Goal: Information Seeking & Learning: Check status

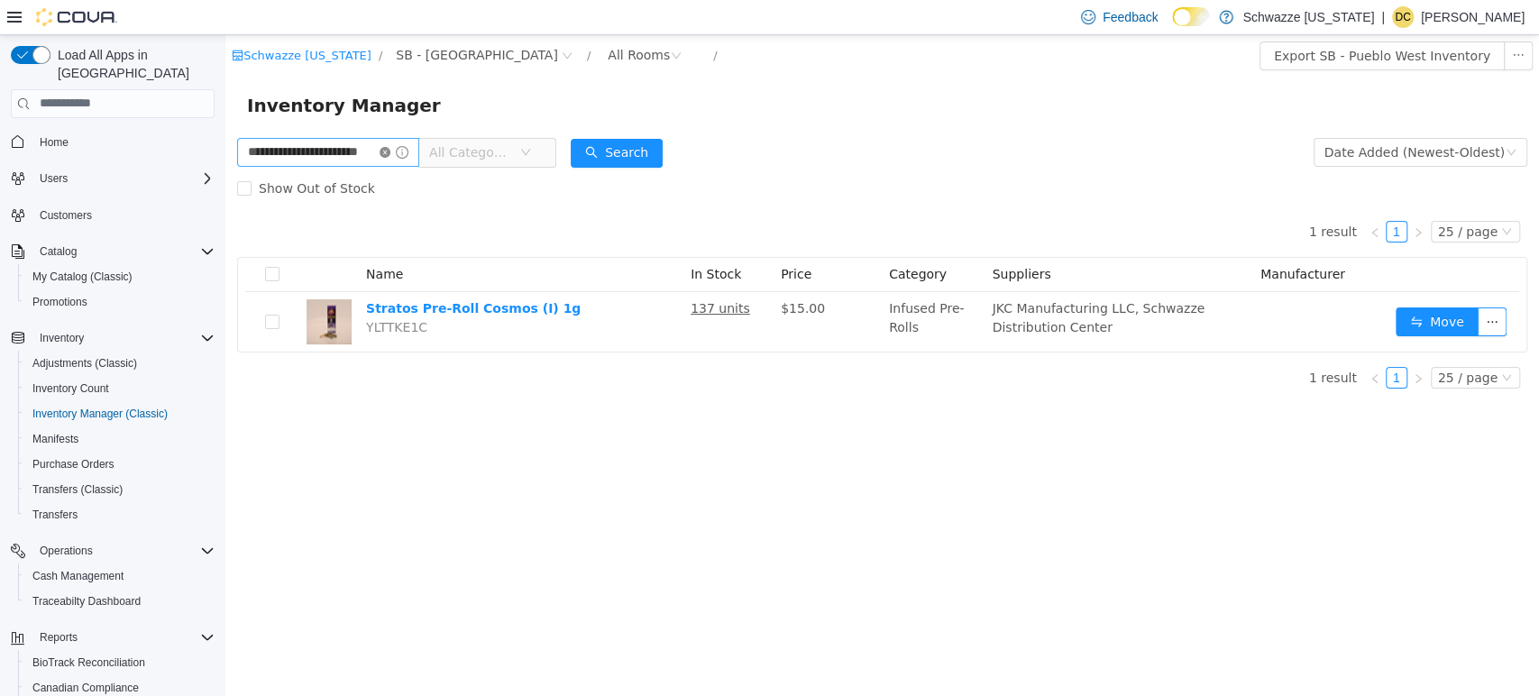
click at [390, 156] on icon "icon: close-circle" at bounding box center [385, 151] width 11 height 11
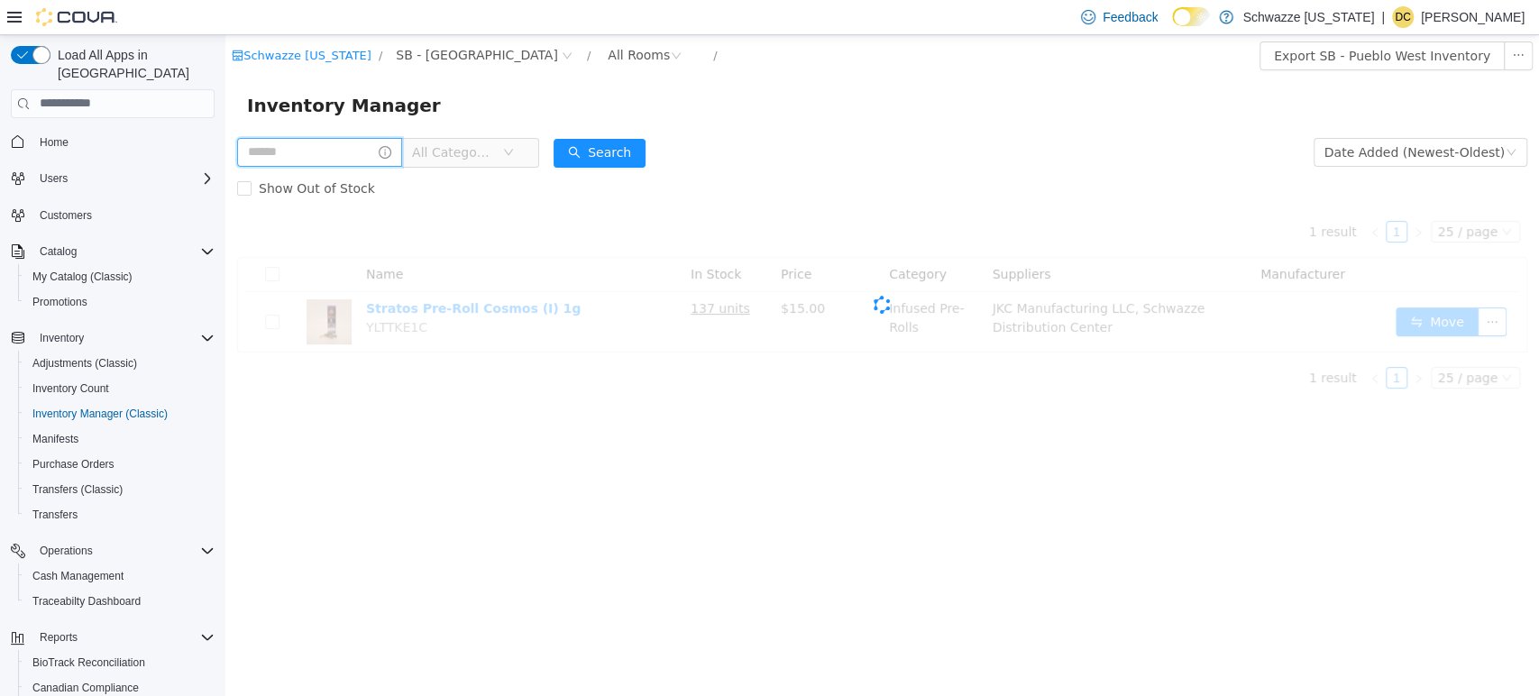
click at [296, 159] on input "text" at bounding box center [319, 151] width 165 height 29
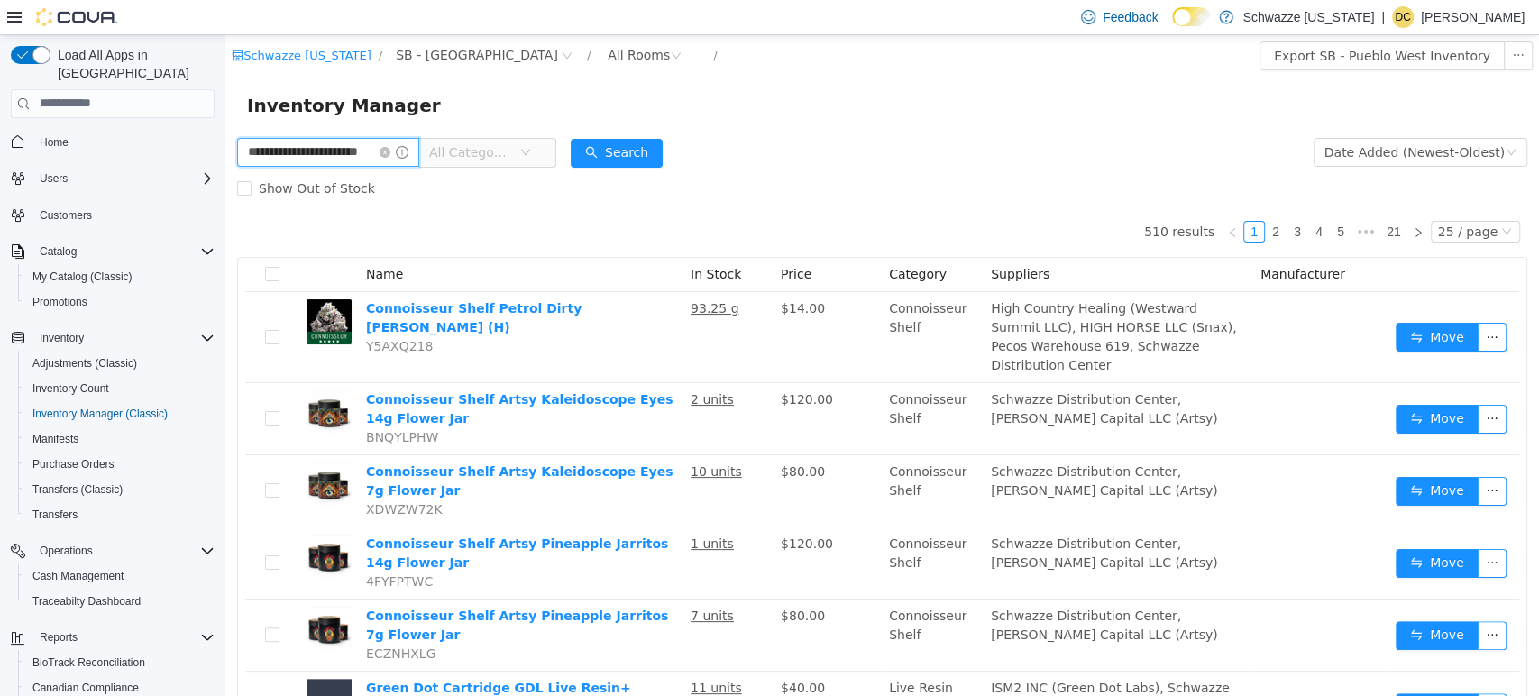
scroll to position [0, 21]
type input "**********"
click at [611, 141] on button "Search" at bounding box center [634, 152] width 92 height 29
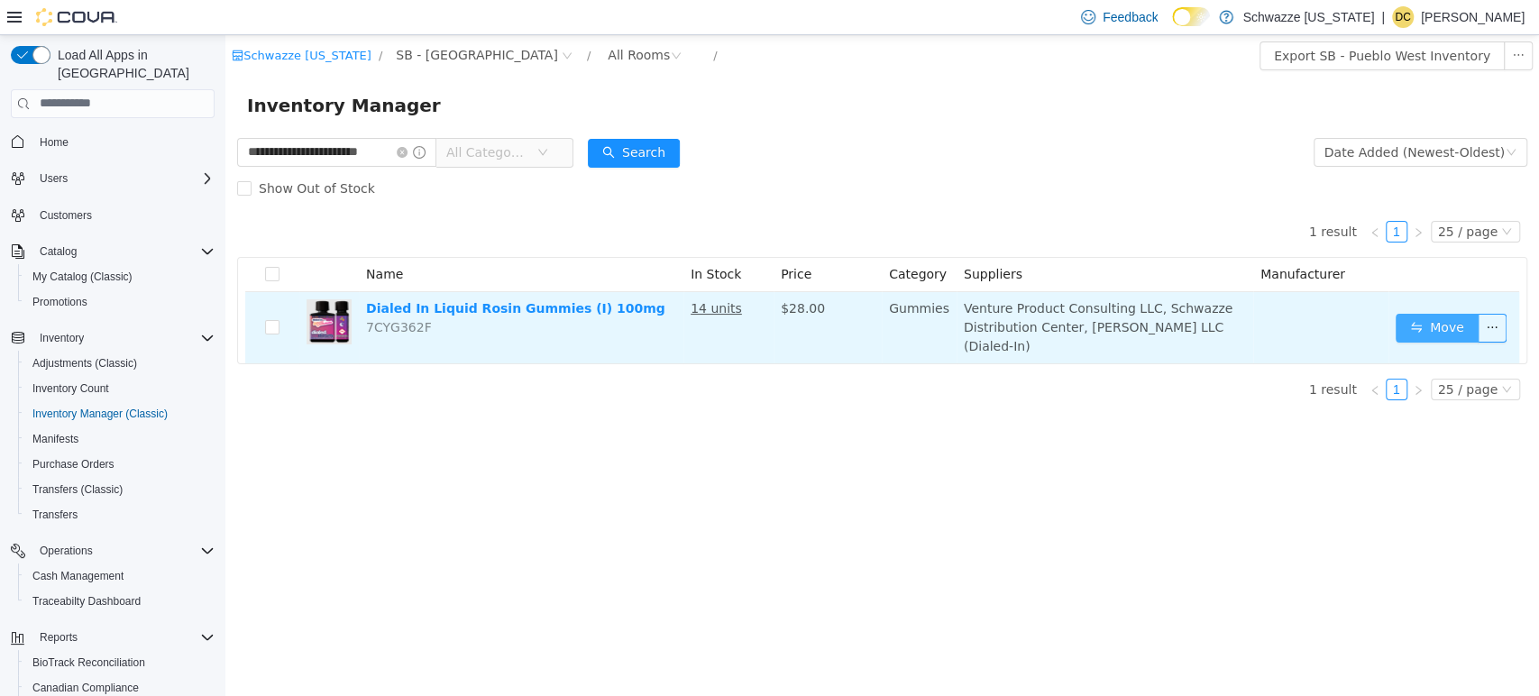
click at [1450, 322] on button "Move" at bounding box center [1437, 327] width 83 height 29
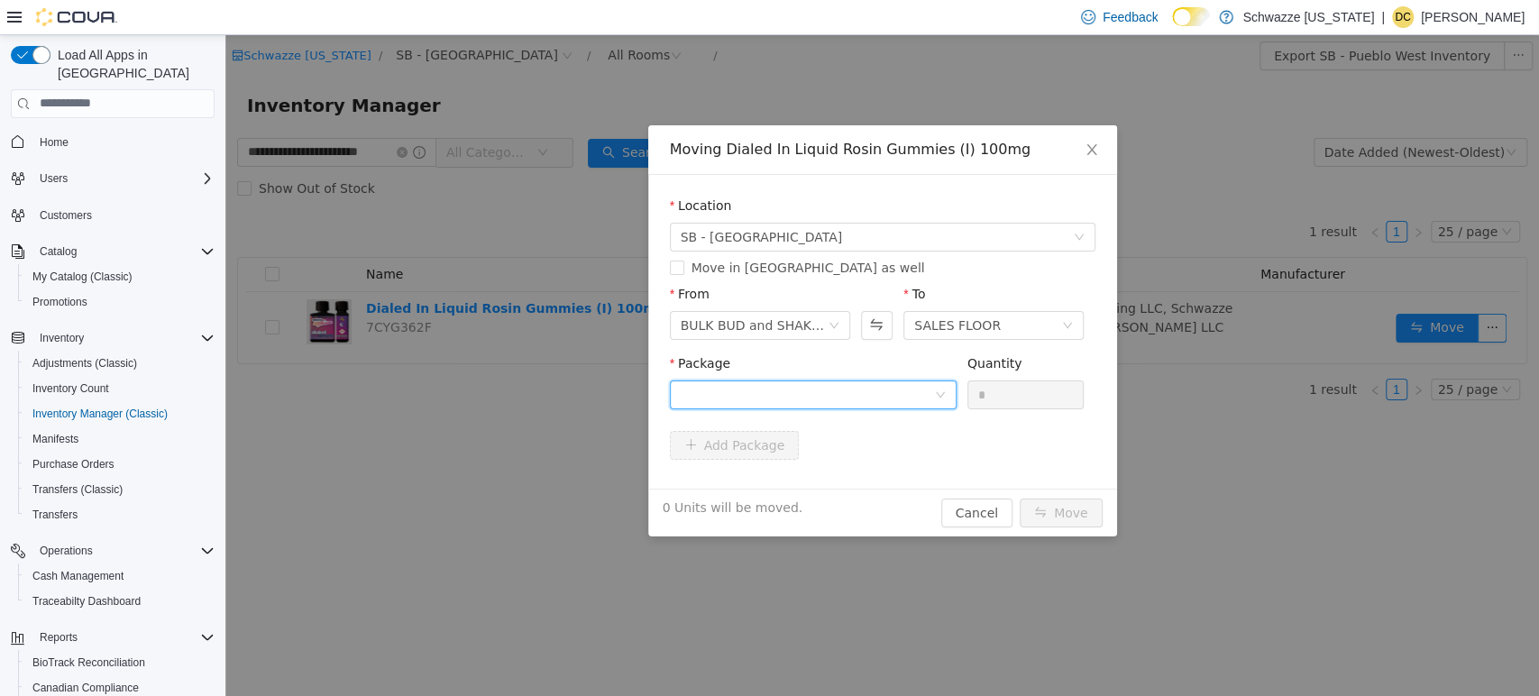
click at [882, 396] on div at bounding box center [807, 393] width 253 height 27
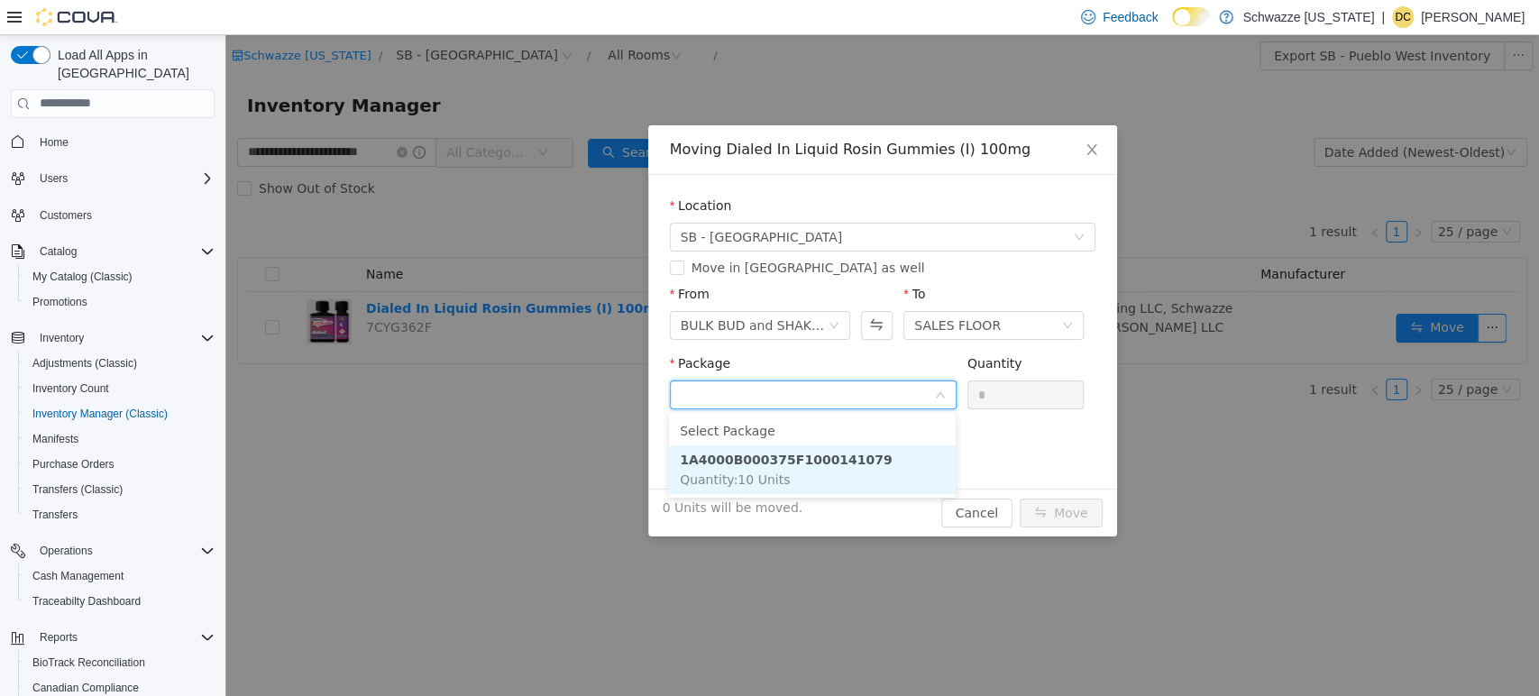
click at [851, 465] on li "1A4000B000375F1000141079 Quantity : 10 Units" at bounding box center [812, 469] width 287 height 49
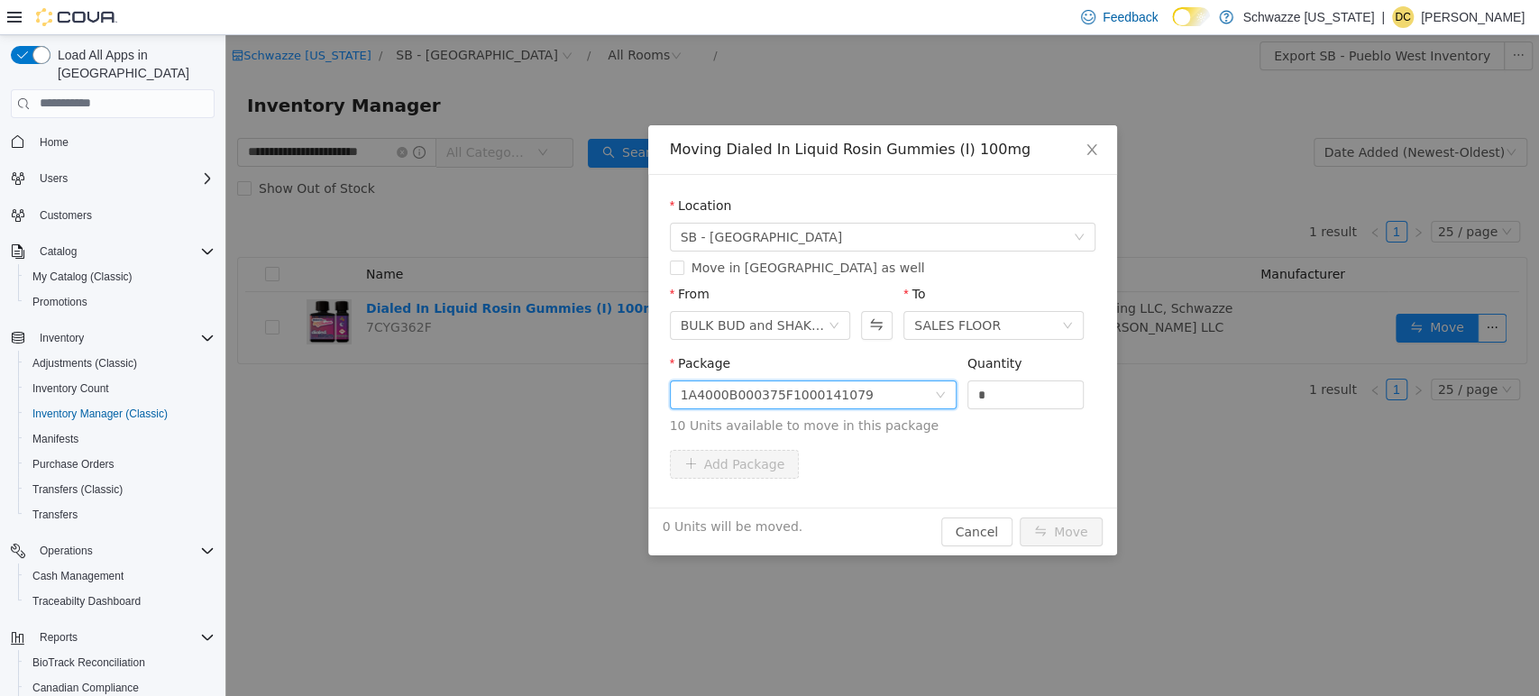
drag, startPoint x: 1002, startPoint y: 392, endPoint x: 905, endPoint y: 344, distance: 108.1
click at [916, 375] on span "Package 1A4000B000375F1000141079 Quantity * 10 Units available to move in this …" at bounding box center [883, 394] width 426 height 79
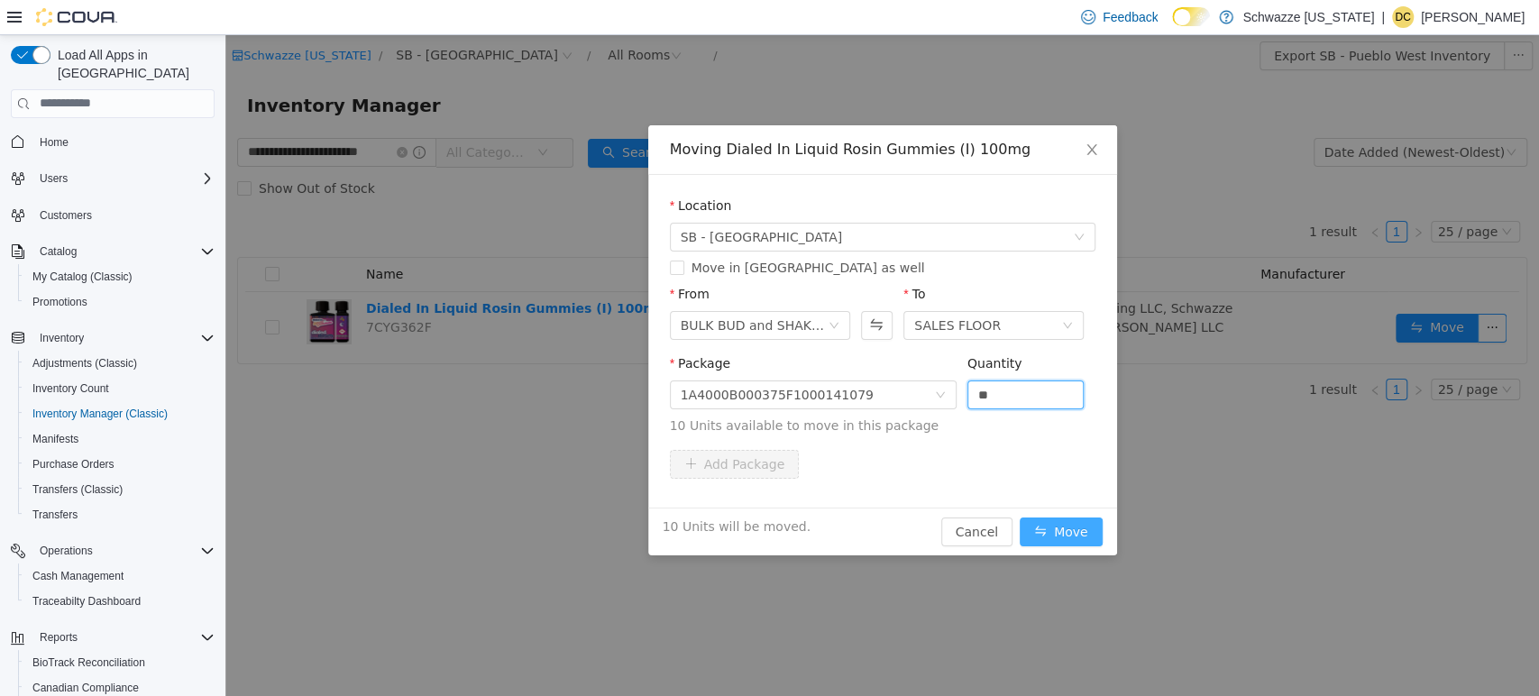
type input "**"
click at [1038, 522] on button "Move" at bounding box center [1061, 531] width 83 height 29
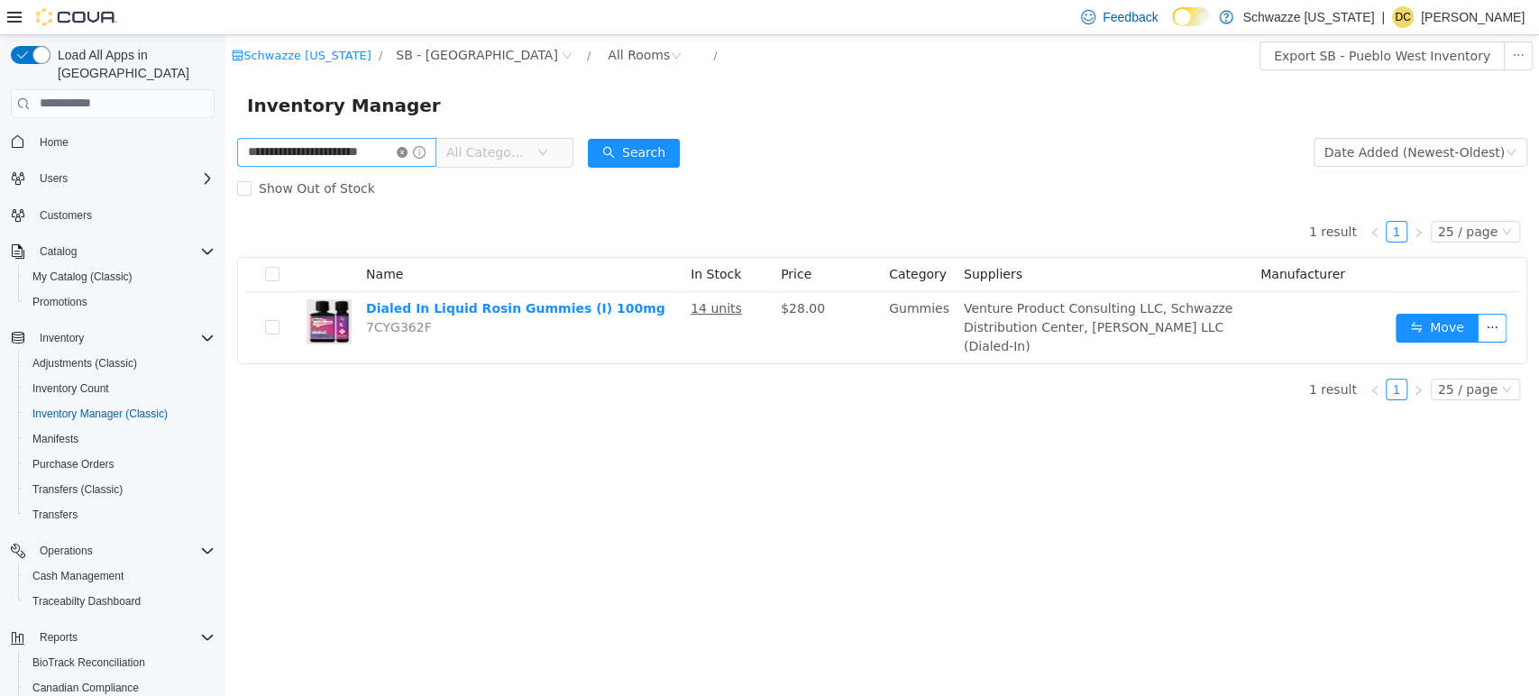
click at [398, 152] on icon "icon: close-circle" at bounding box center [402, 151] width 11 height 11
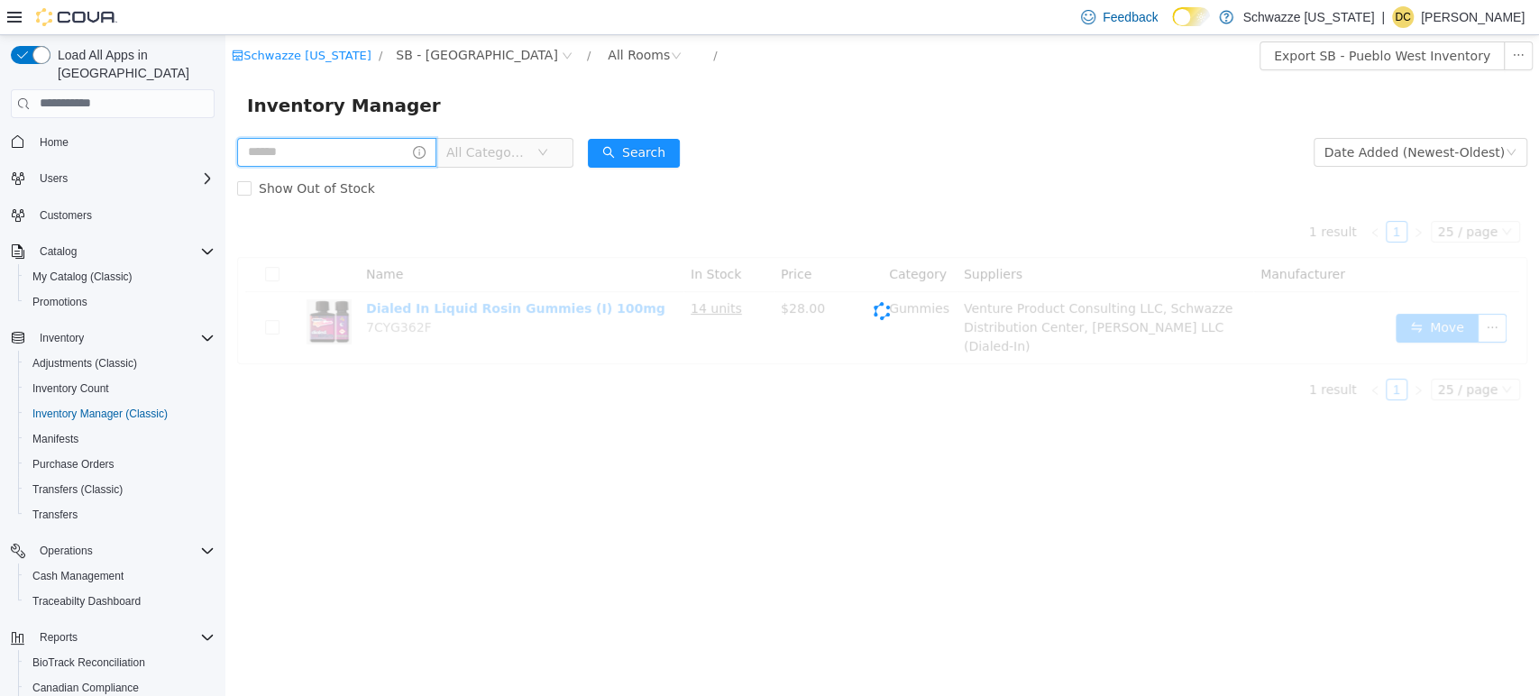
click at [340, 155] on input "text" at bounding box center [336, 151] width 199 height 29
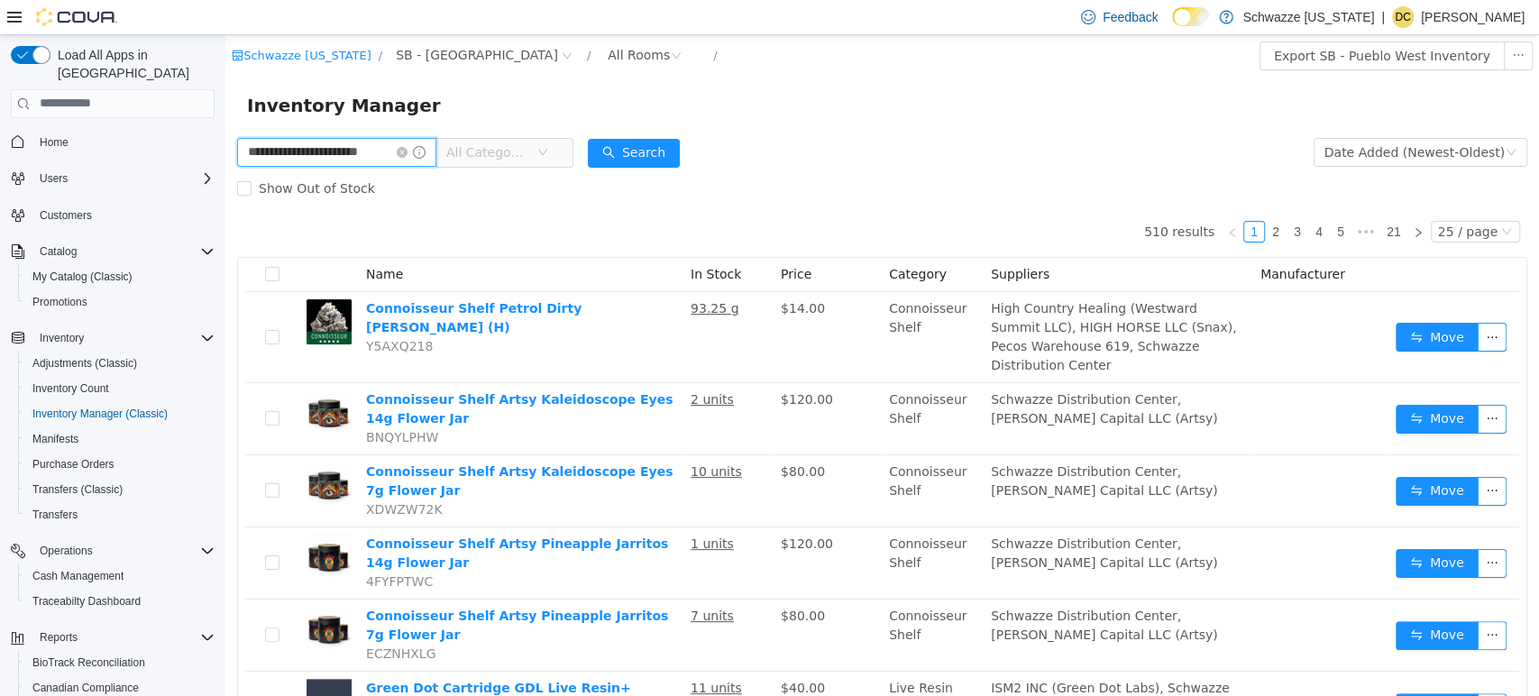
scroll to position [0, 23]
type input "**********"
click at [642, 134] on div "Search" at bounding box center [634, 151] width 92 height 36
click at [636, 139] on button "Search" at bounding box center [634, 152] width 92 height 29
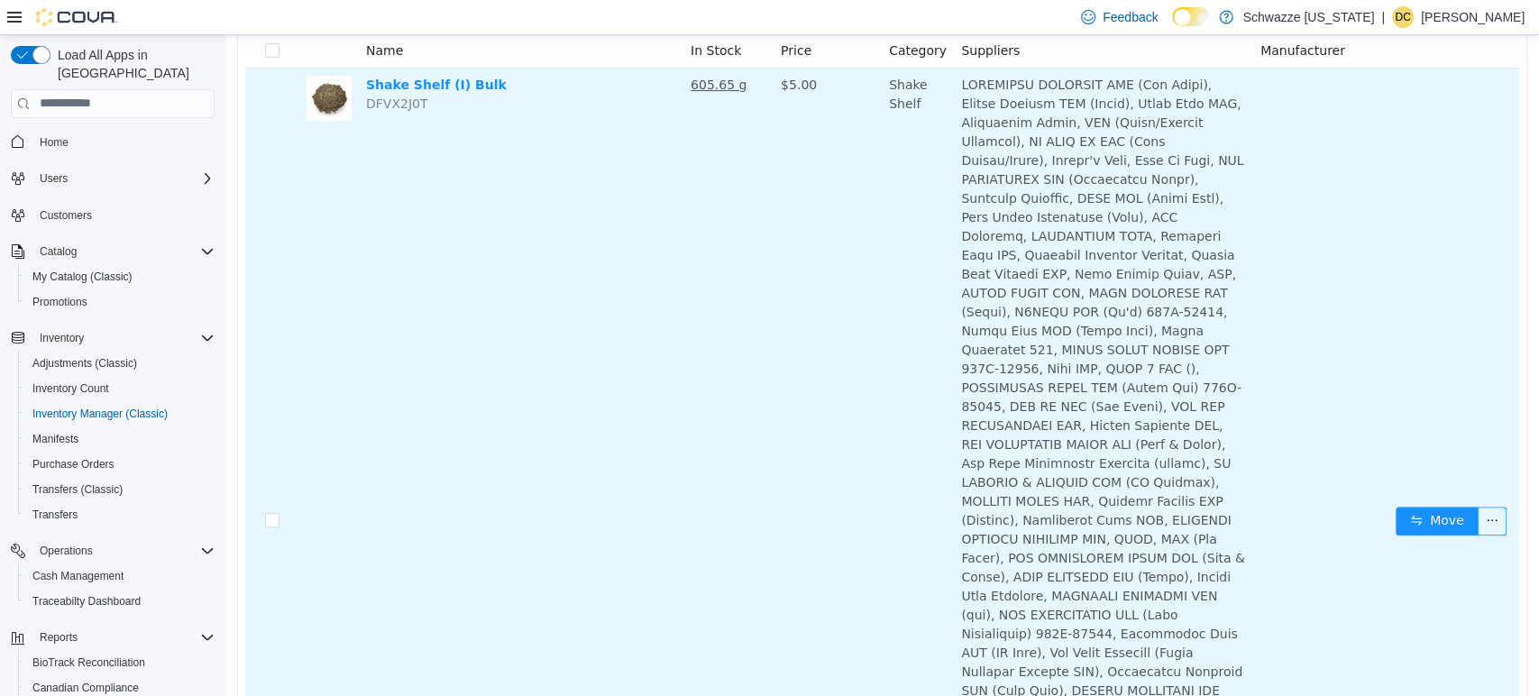
scroll to position [56, 0]
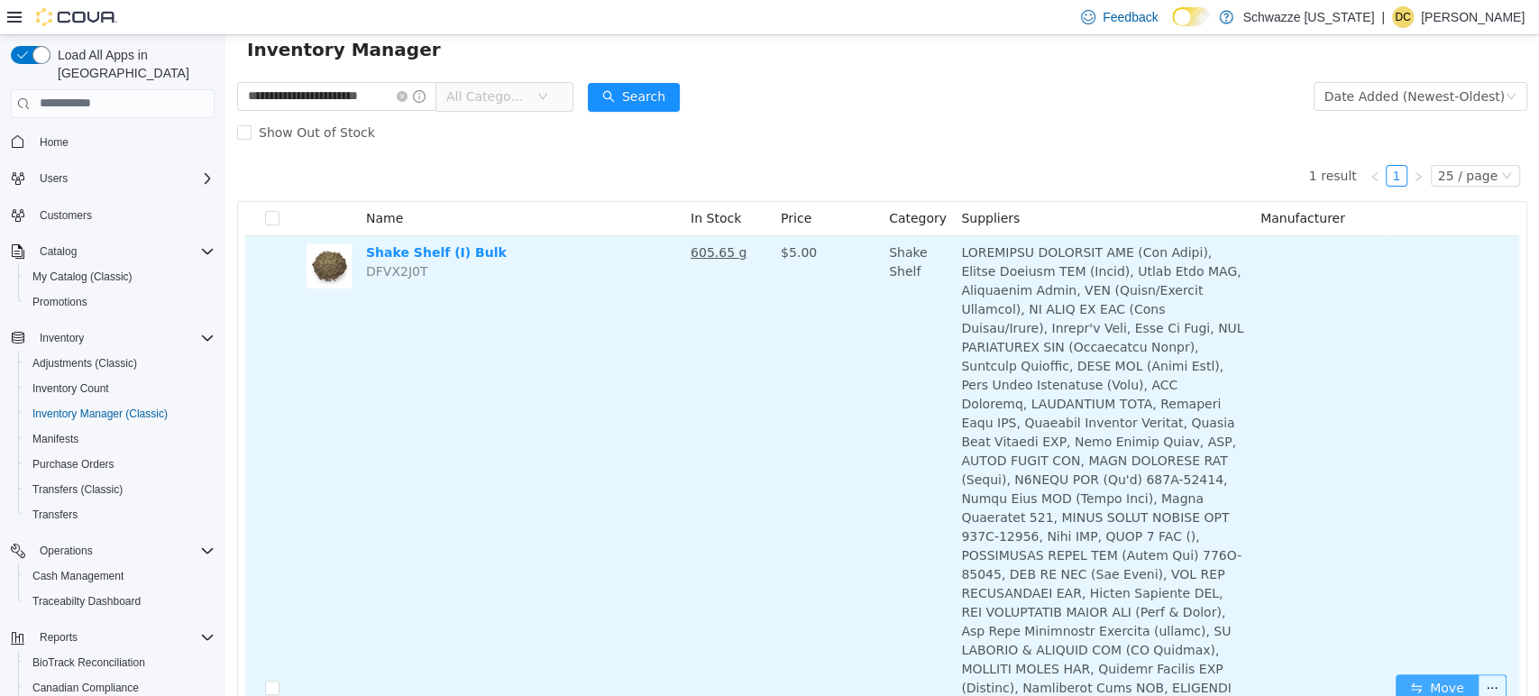
click at [1396, 674] on button "Move" at bounding box center [1437, 688] width 83 height 29
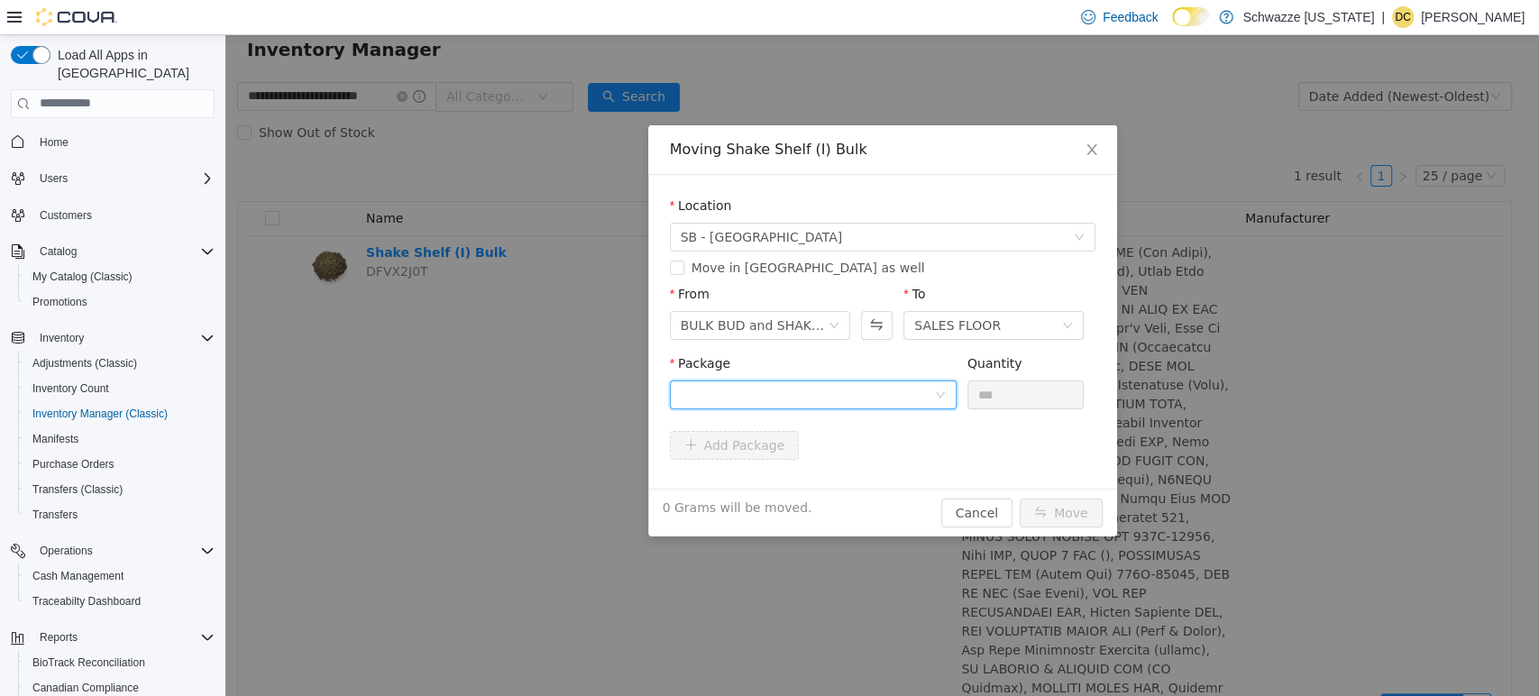
click at [804, 385] on div at bounding box center [807, 393] width 253 height 27
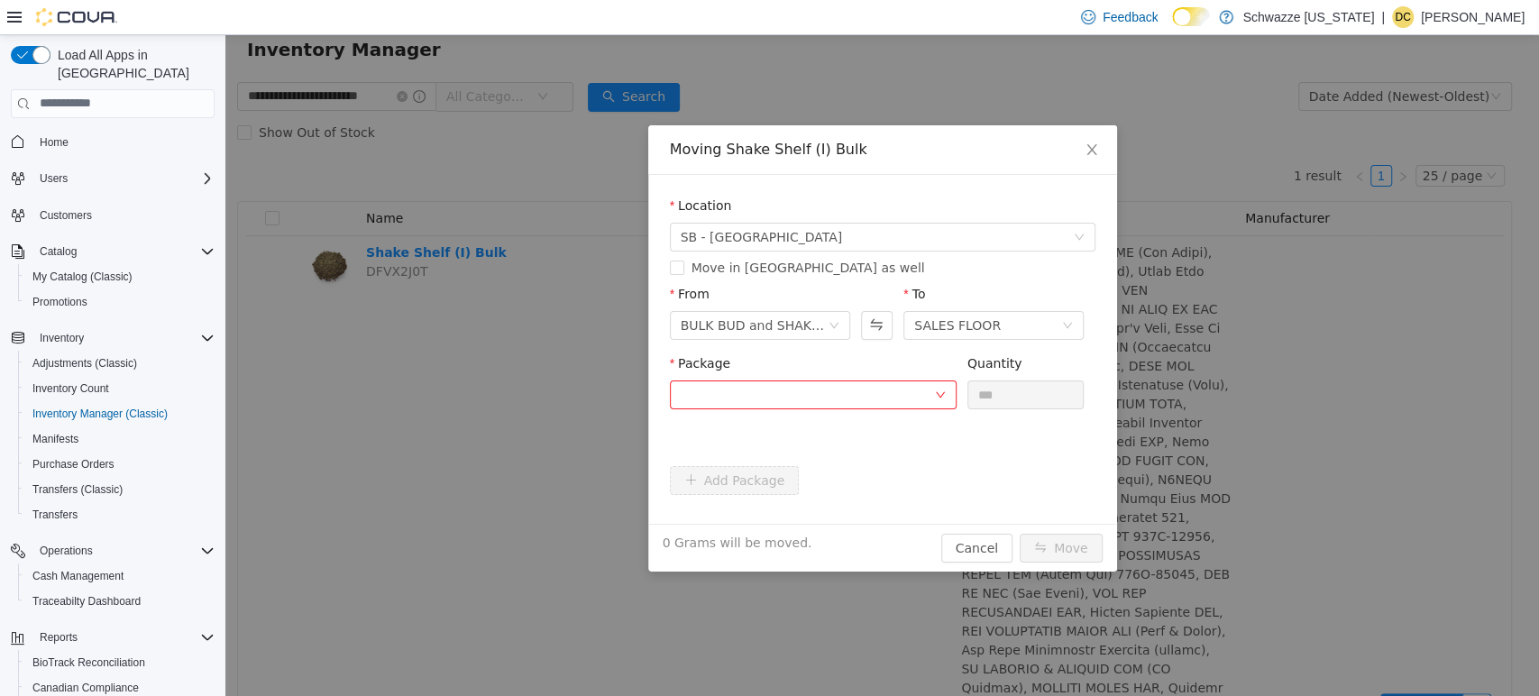
click at [816, 352] on div "From BULK BUD and SHAKE - BACKSTOCK ONLY To SALES FLOOR" at bounding box center [883, 318] width 426 height 69
click at [938, 397] on icon "icon: down" at bounding box center [940, 394] width 11 height 11
click at [844, 360] on div "Package" at bounding box center [813, 366] width 287 height 26
click at [857, 404] on div at bounding box center [807, 393] width 253 height 27
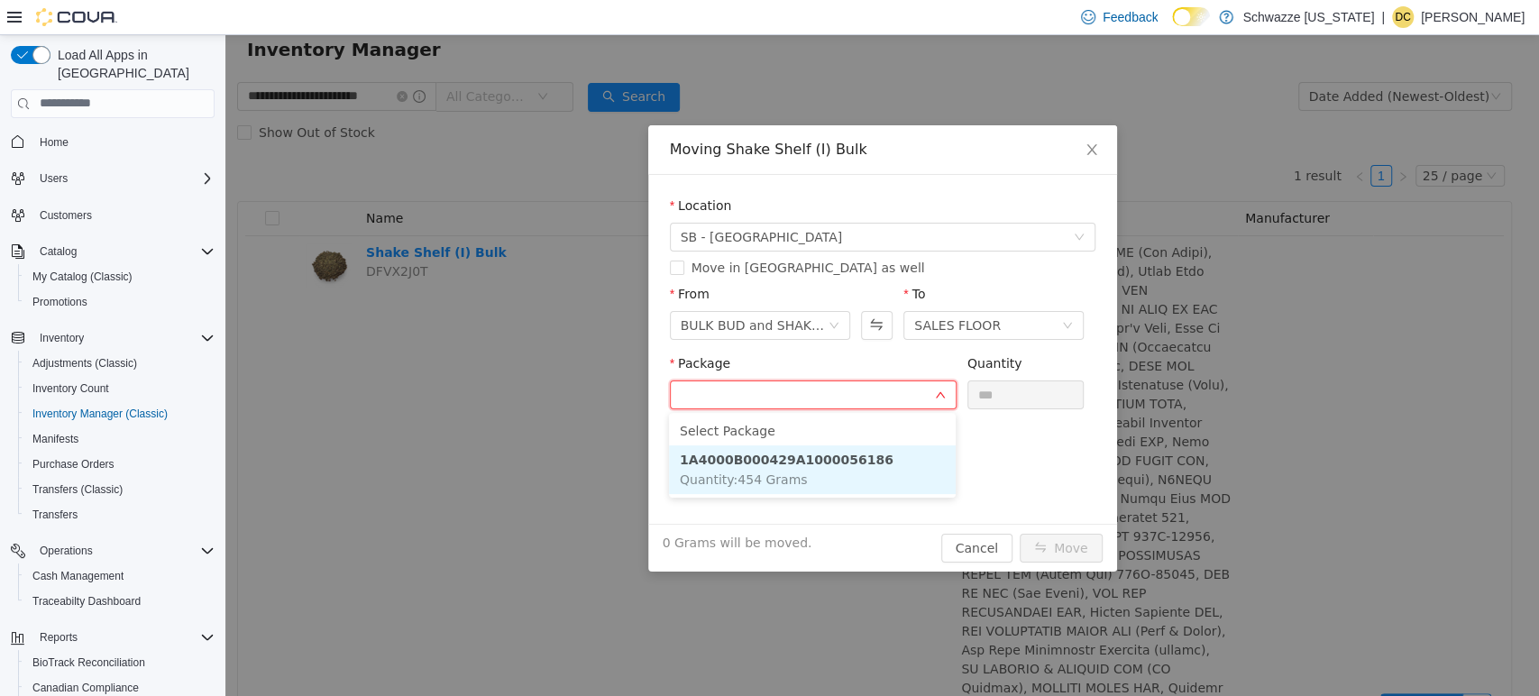
click at [814, 472] on li "1A4000B000429A1000056186 Quantity : 454 Grams" at bounding box center [812, 469] width 287 height 49
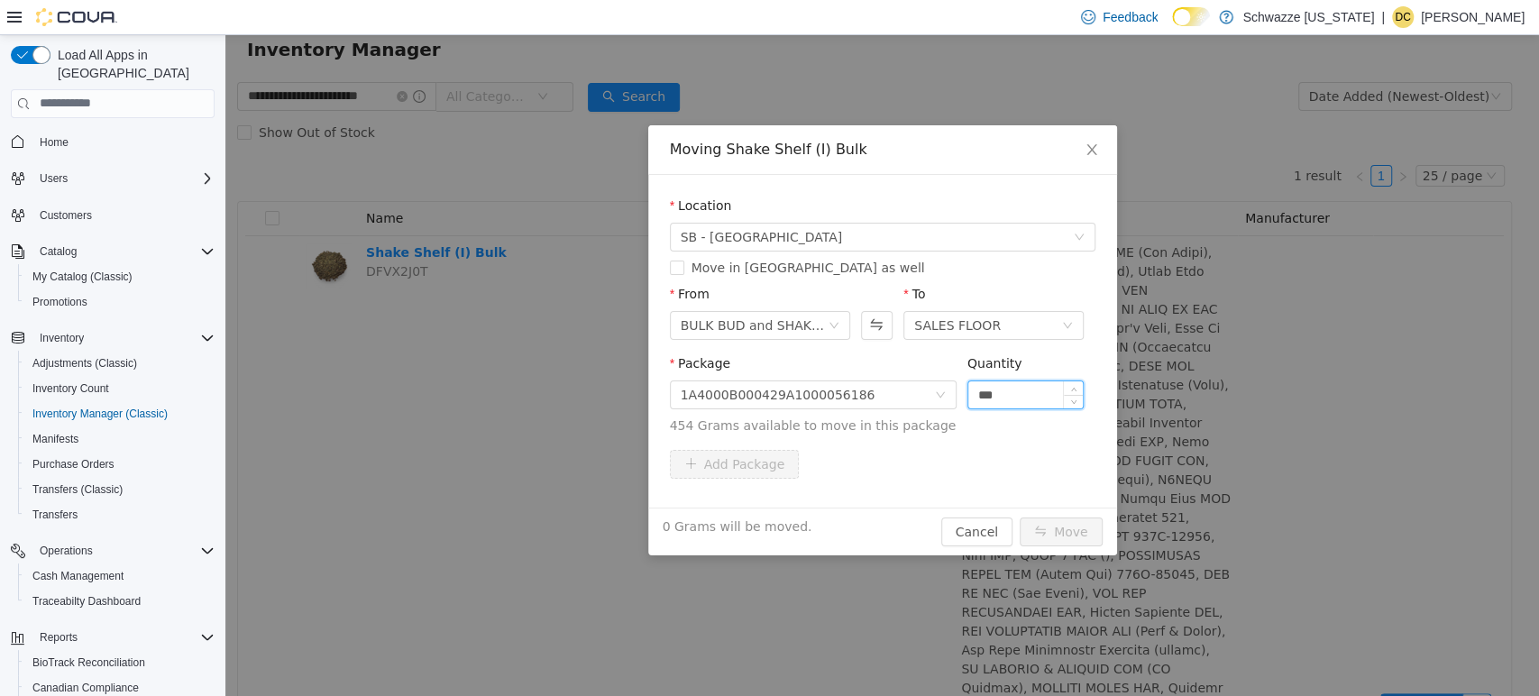
drag, startPoint x: 1001, startPoint y: 398, endPoint x: 971, endPoint y: 402, distance: 30.1
click at [971, 402] on input "***" at bounding box center [1025, 393] width 115 height 27
type input "*****"
click at [1043, 518] on button "Move" at bounding box center [1061, 531] width 83 height 29
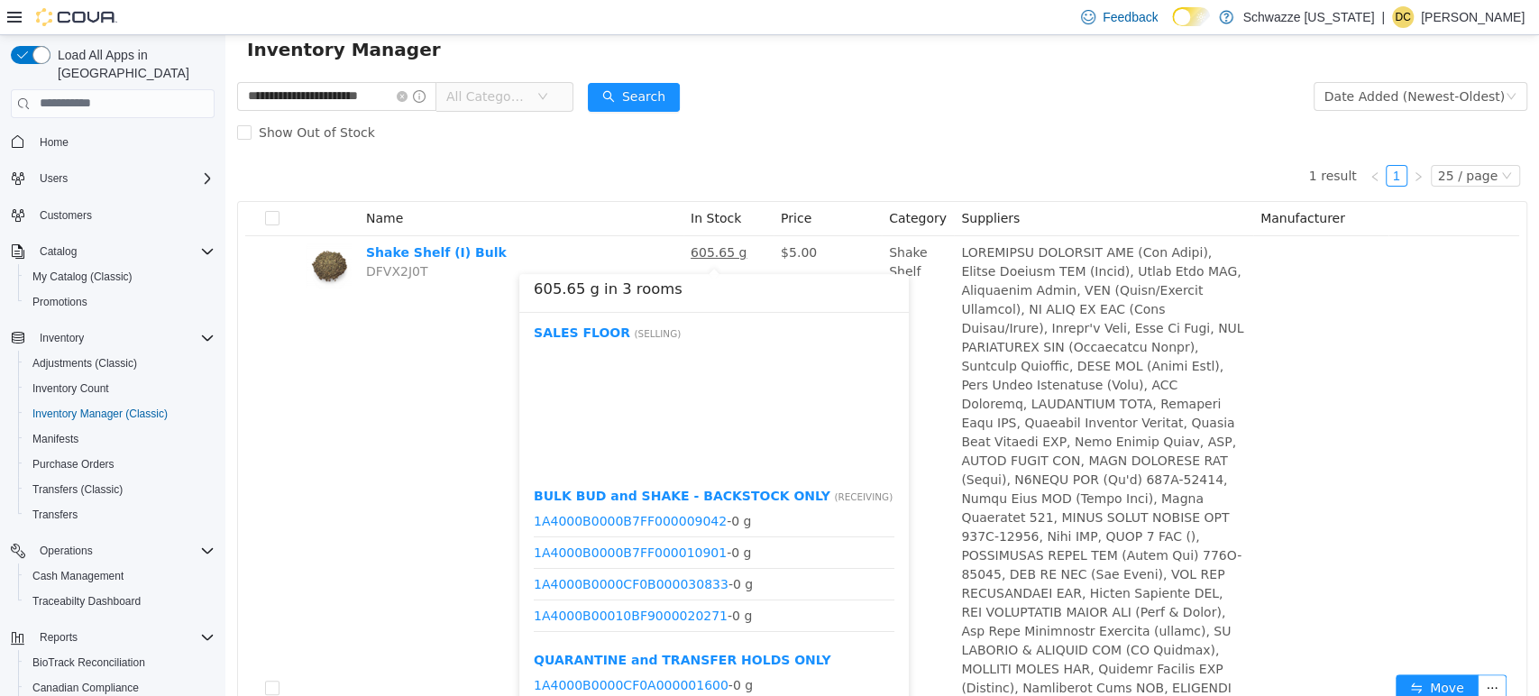
scroll to position [16149, 0]
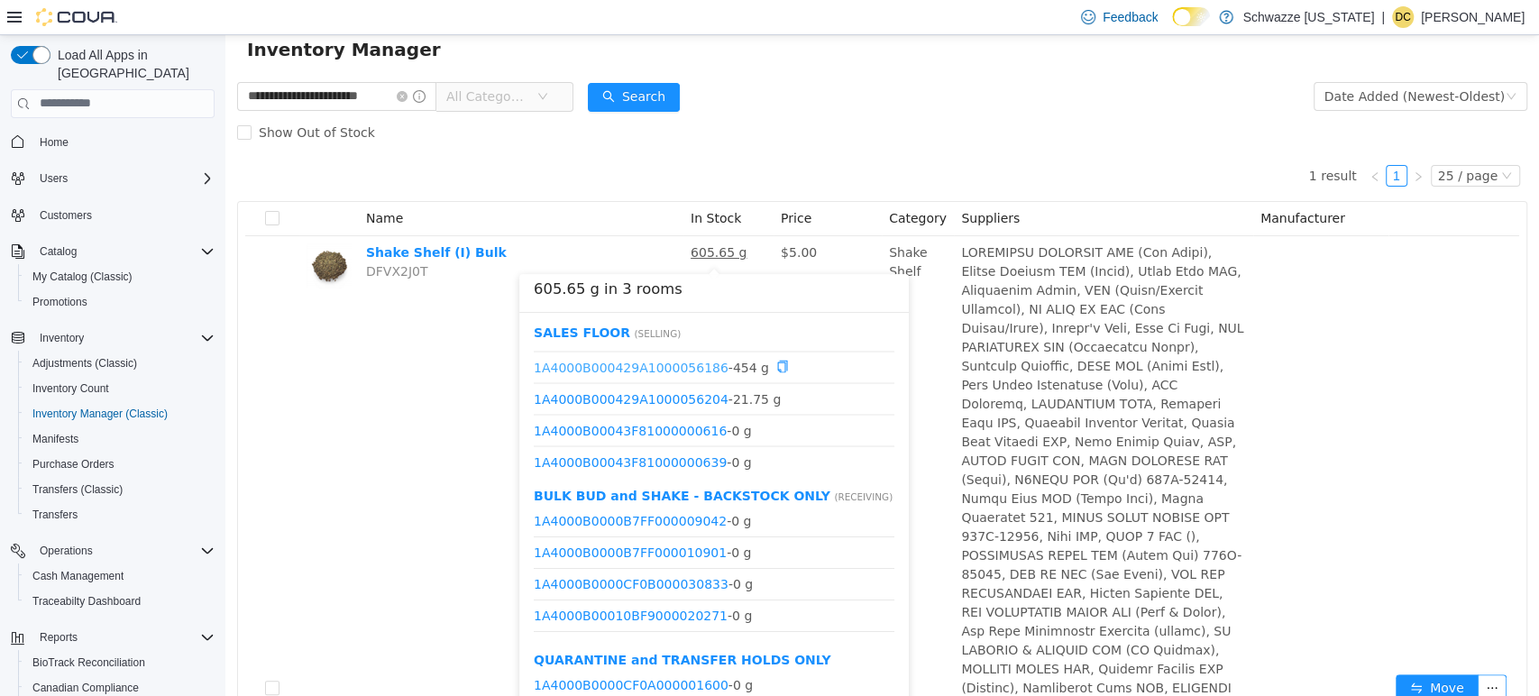
click at [685, 361] on link "1A4000B000429A1000056186" at bounding box center [631, 365] width 195 height 14
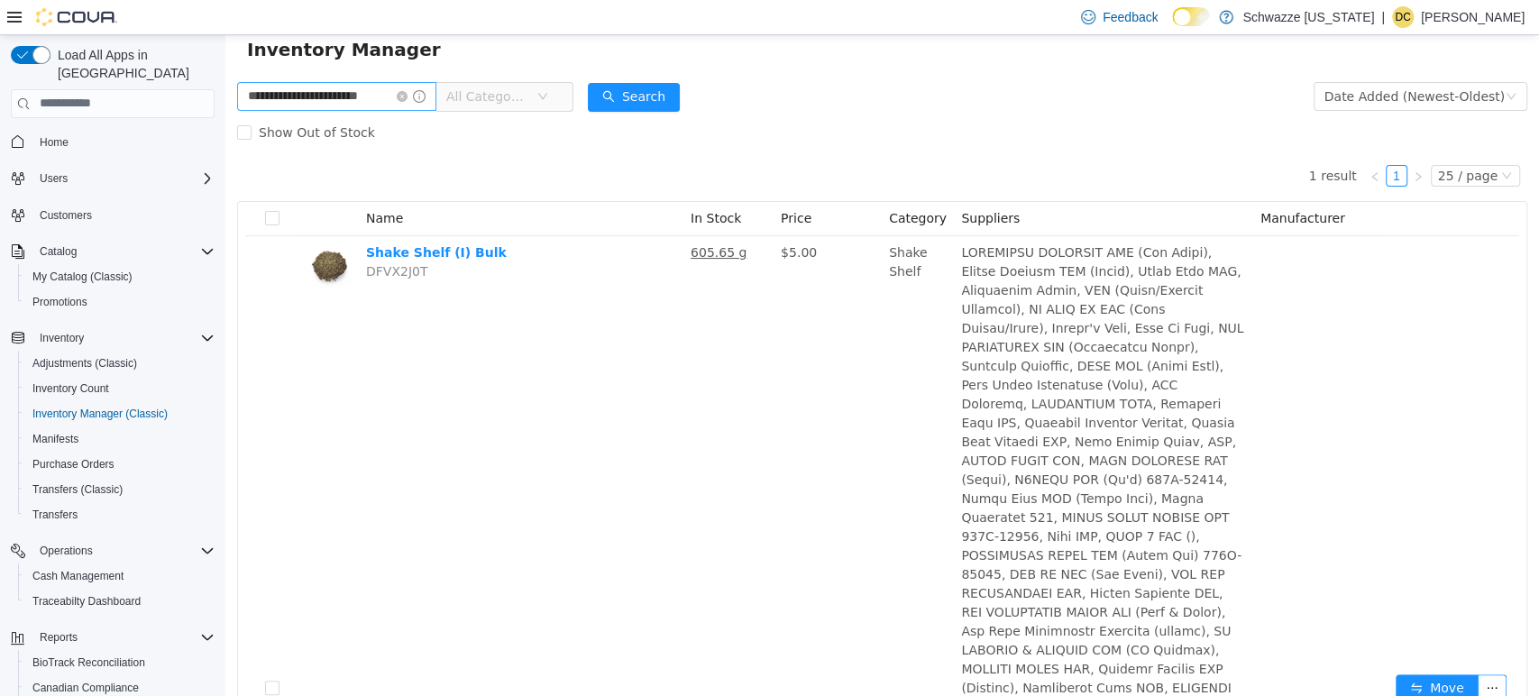
drag, startPoint x: 402, startPoint y: 99, endPoint x: 329, endPoint y: 99, distance: 73.0
click at [399, 99] on icon "icon: close-circle" at bounding box center [402, 95] width 11 height 11
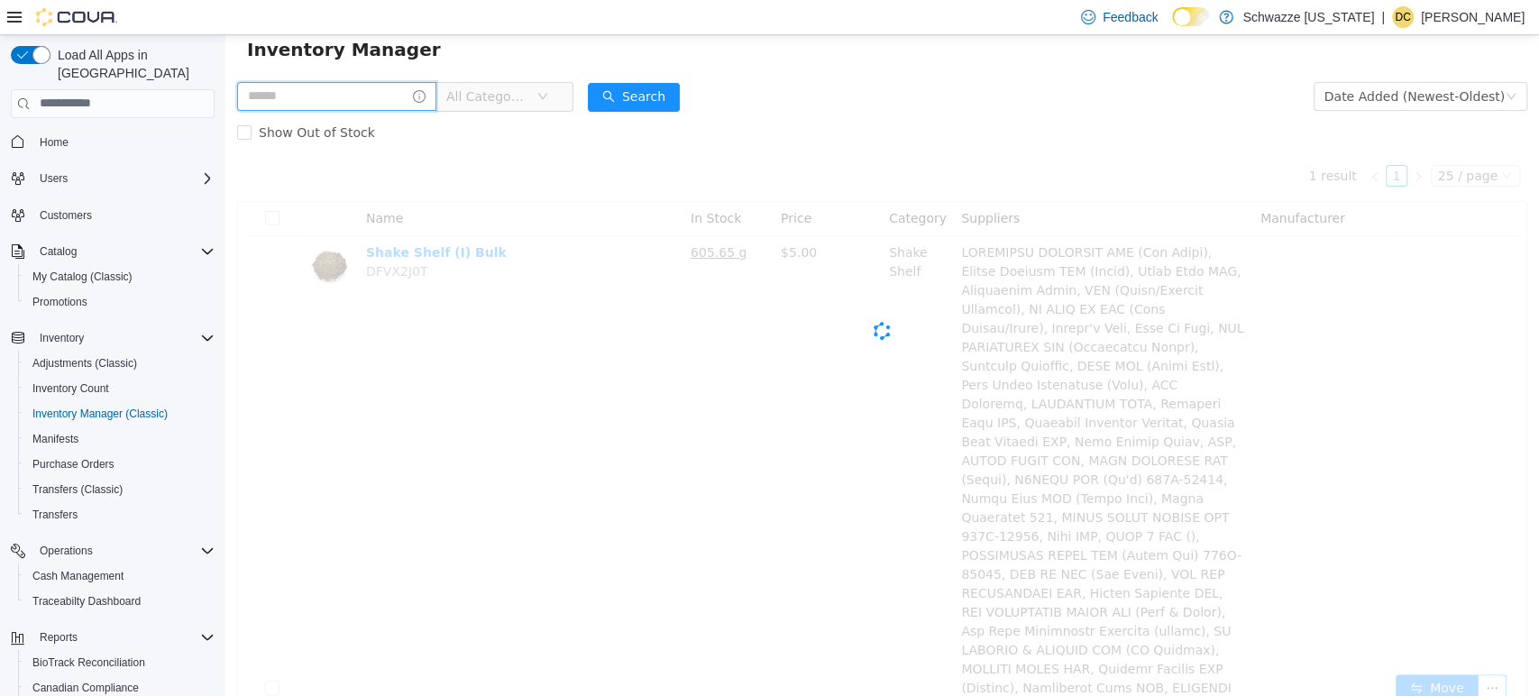
click at [329, 99] on input "text" at bounding box center [336, 95] width 199 height 29
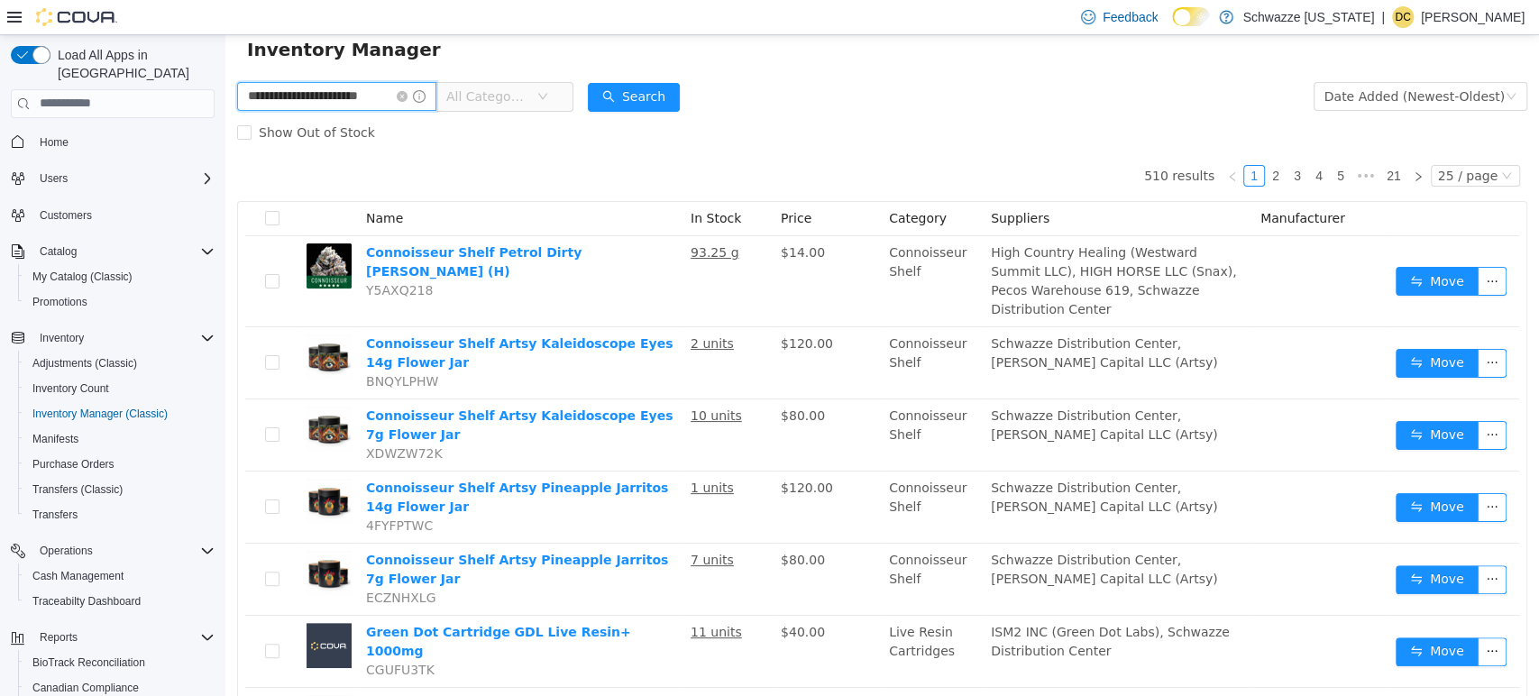
scroll to position [0, 22]
type input "**********"
click at [660, 87] on button "Search" at bounding box center [634, 96] width 92 height 29
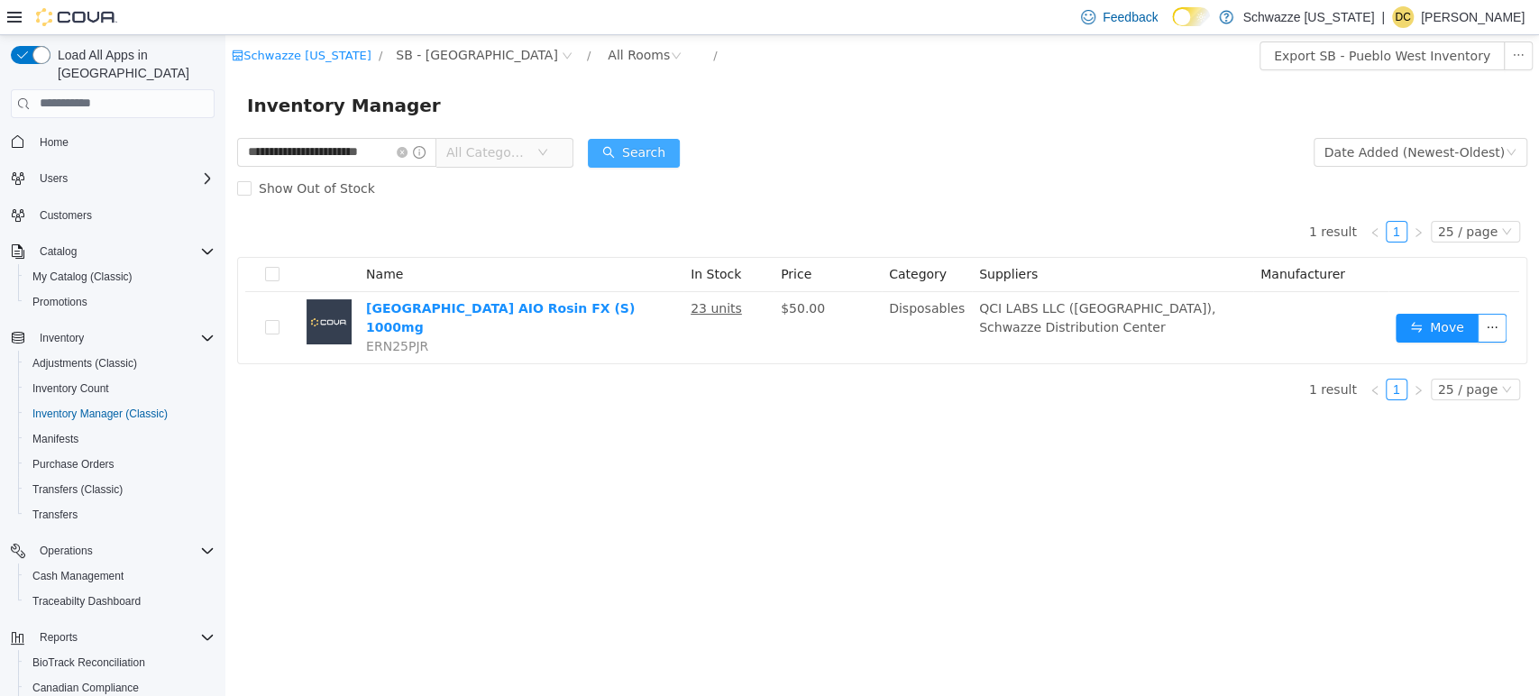
click at [623, 150] on button "Search" at bounding box center [634, 152] width 92 height 29
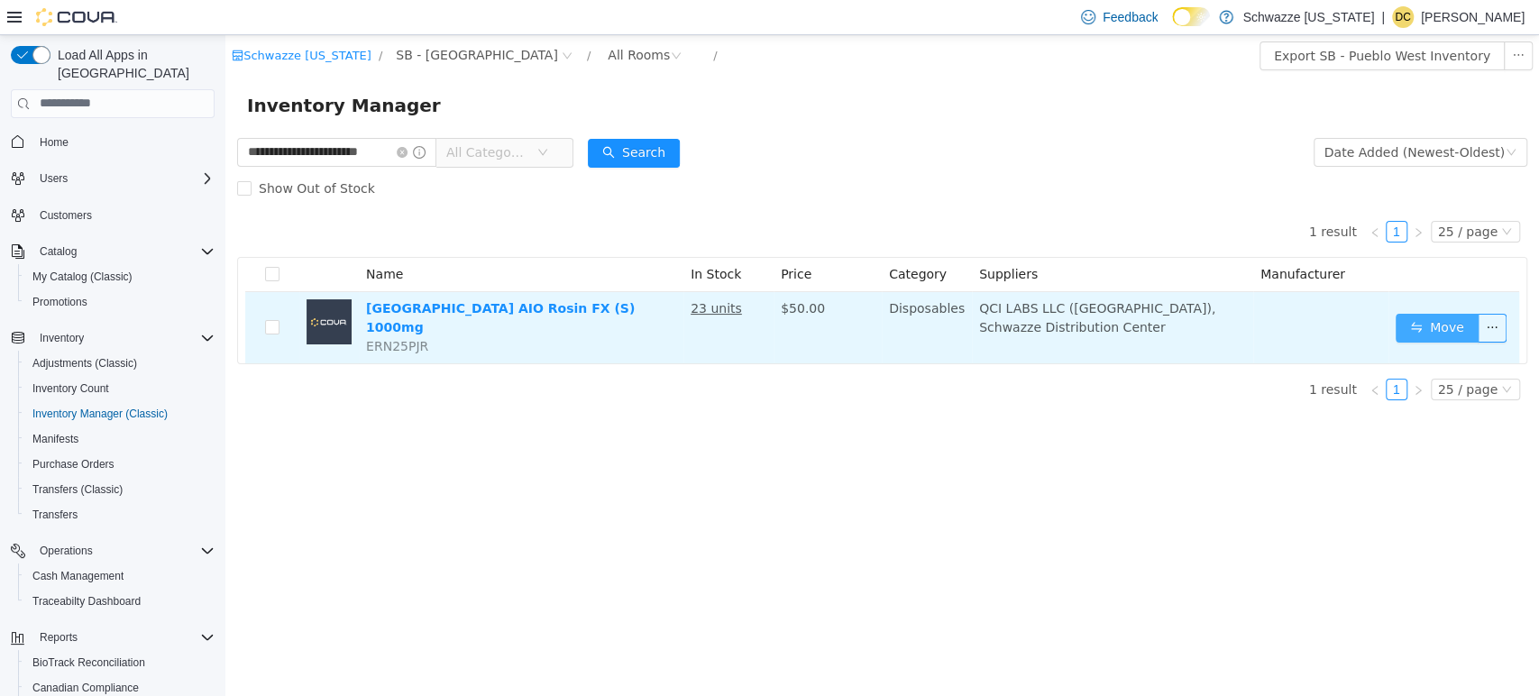
click at [1415, 320] on button "Move" at bounding box center [1437, 327] width 83 height 29
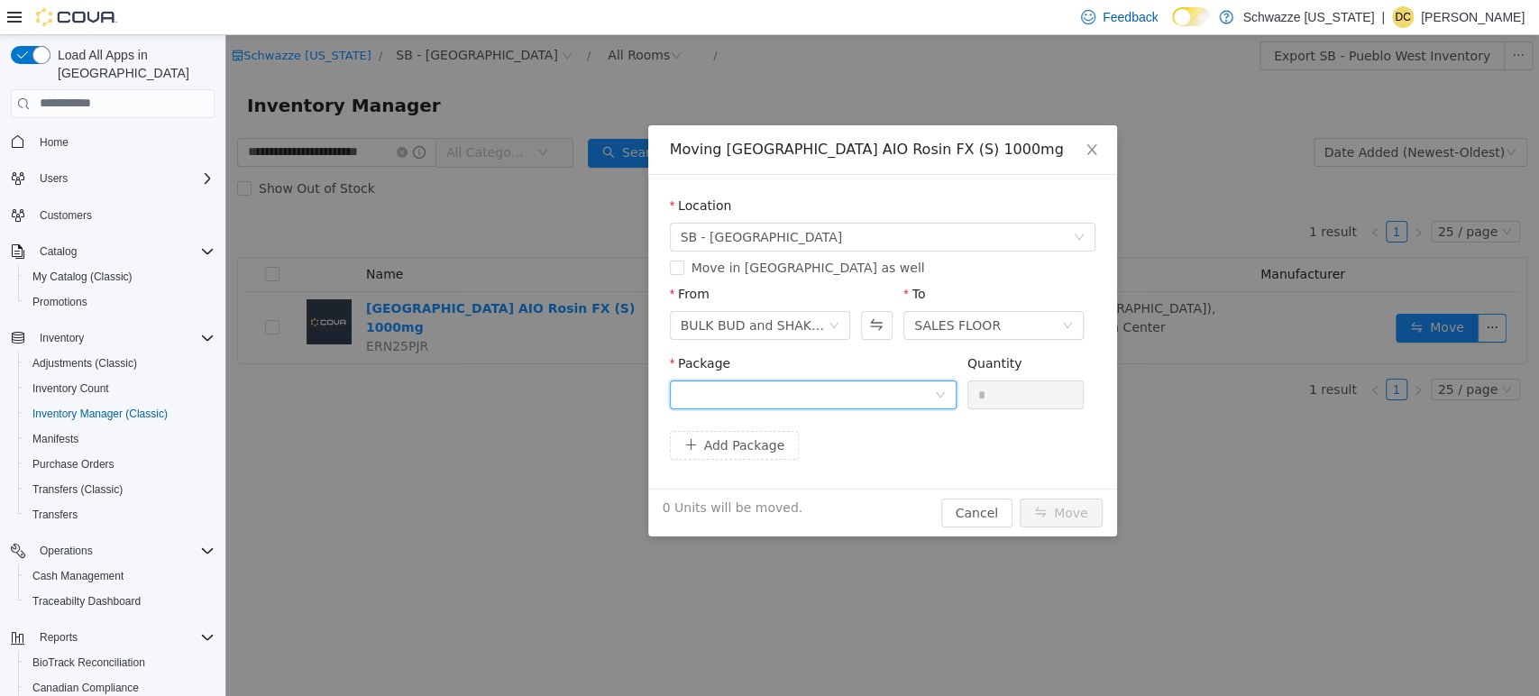
click at [859, 406] on div at bounding box center [807, 393] width 253 height 27
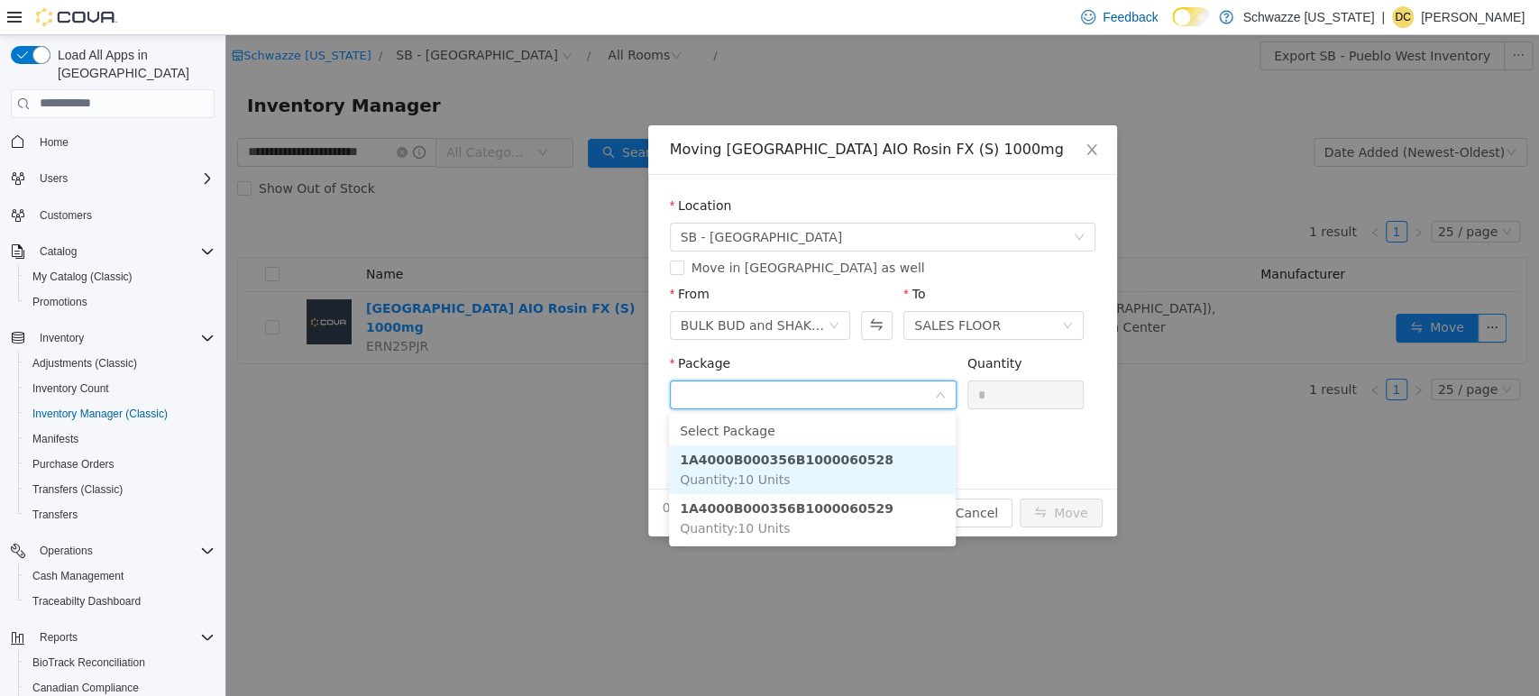
click at [848, 458] on strong "1A4000B000356B1000060528" at bounding box center [787, 459] width 214 height 14
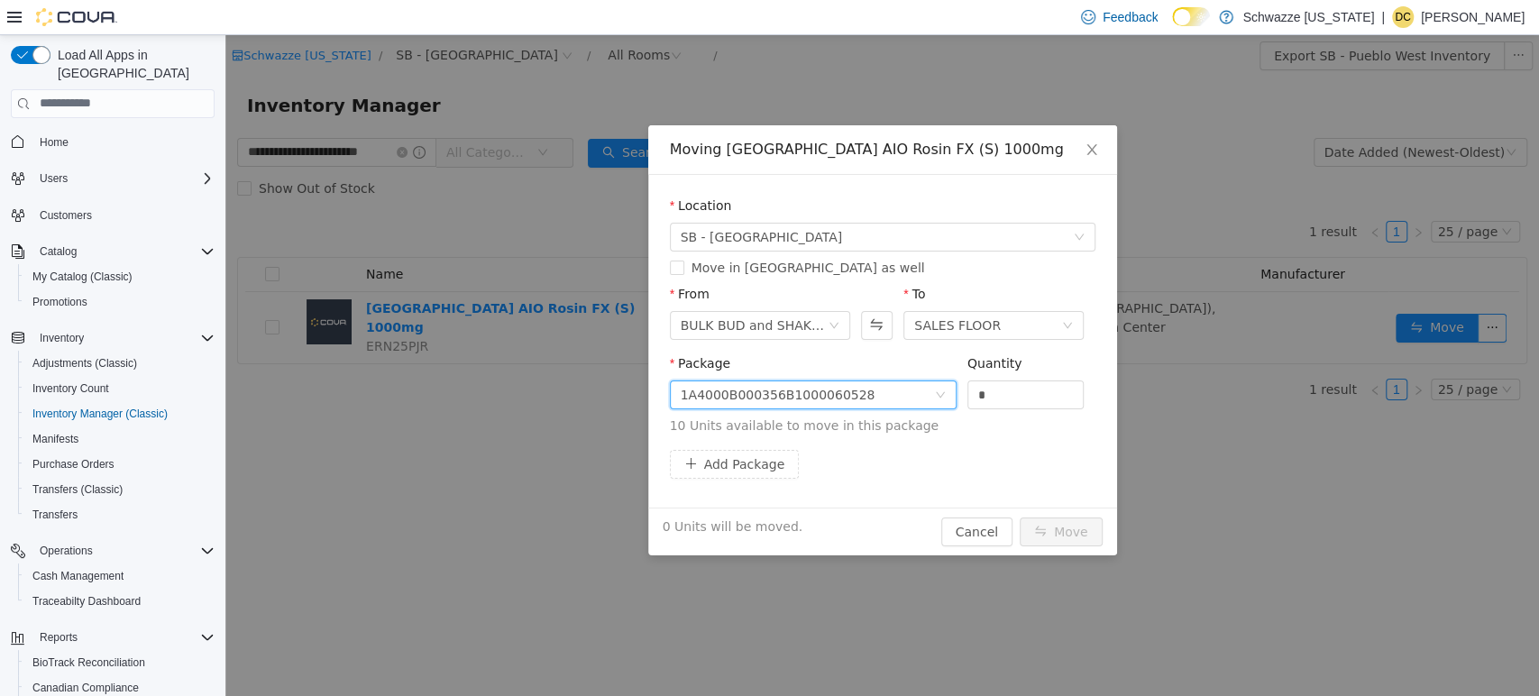
drag, startPoint x: 1020, startPoint y: 397, endPoint x: 943, endPoint y: 382, distance: 78.0
click at [943, 382] on span "Package 1A4000B000356B1000060528 Quantity * 10 Units available to move in this …" at bounding box center [883, 394] width 426 height 79
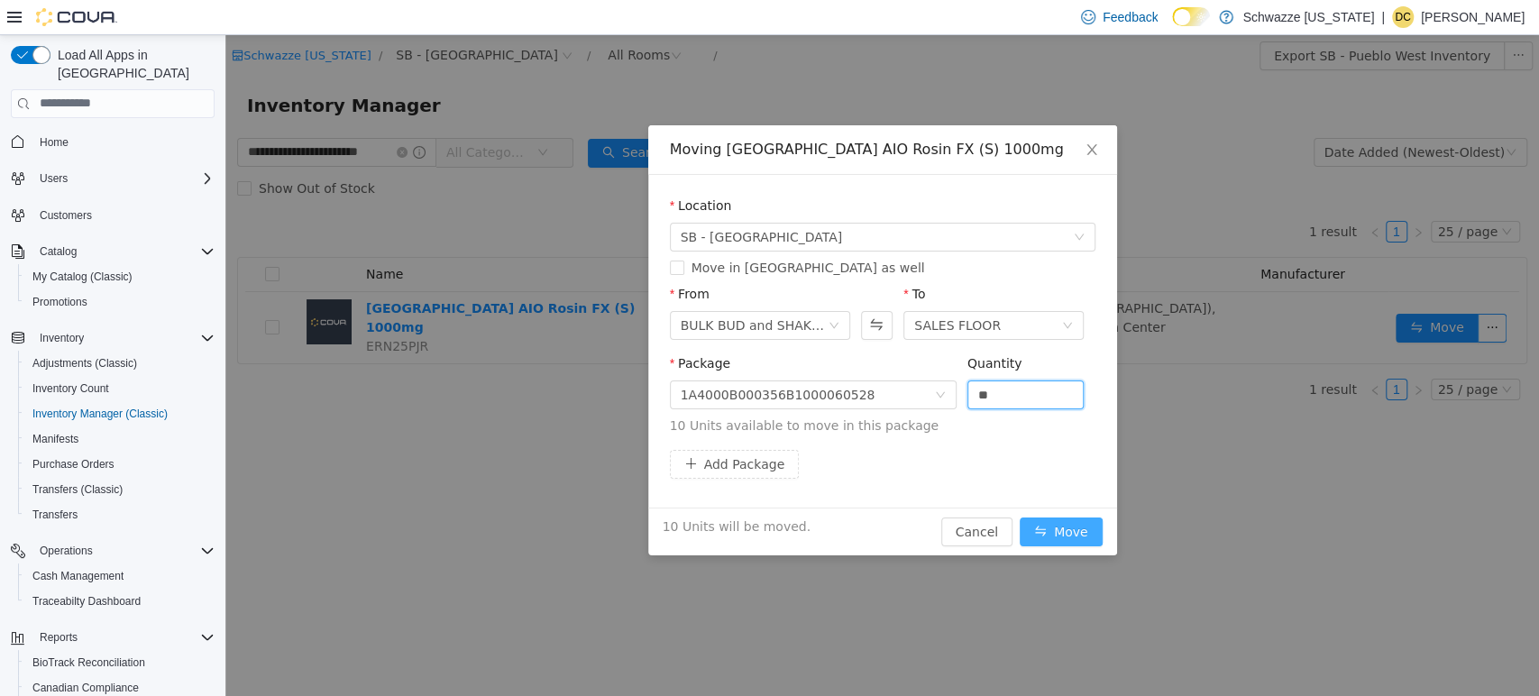
type input "**"
click at [1053, 527] on button "Move" at bounding box center [1061, 531] width 83 height 29
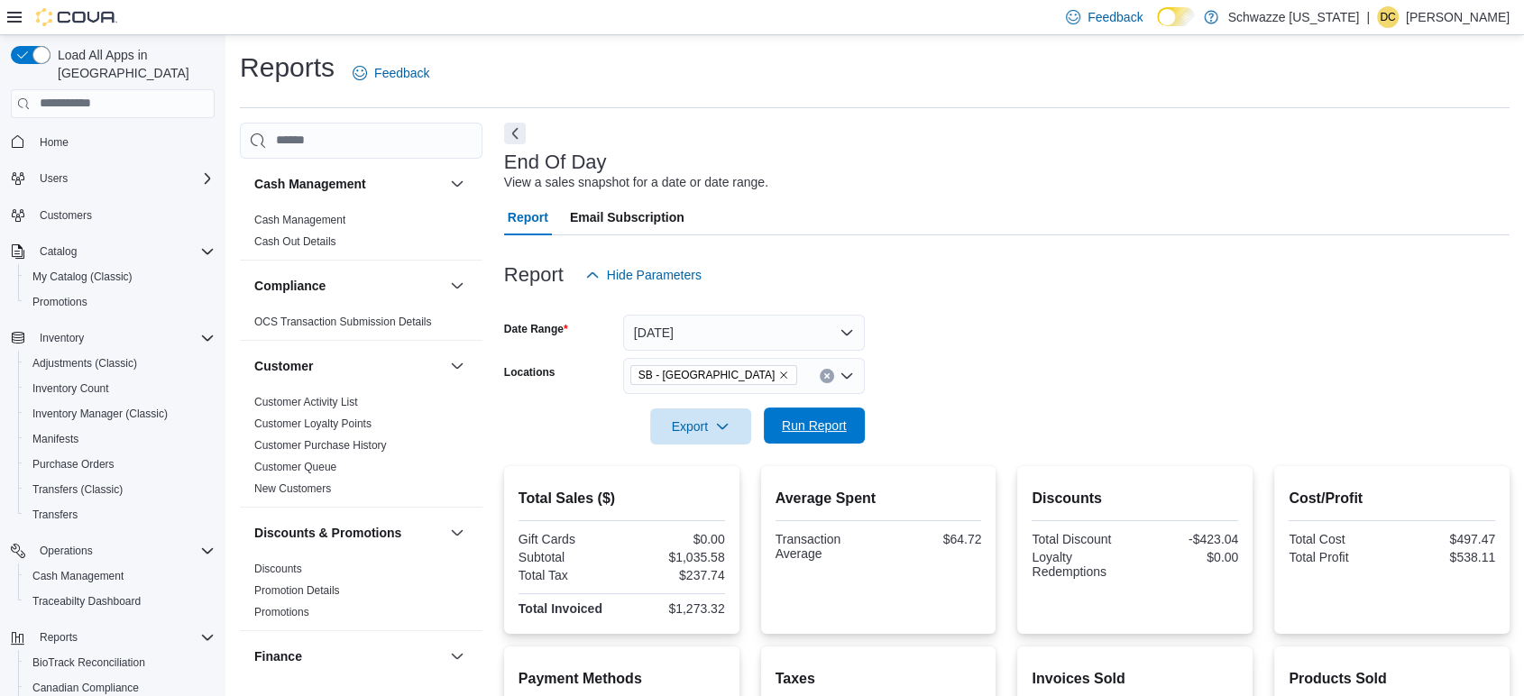
scroll to position [1266, 0]
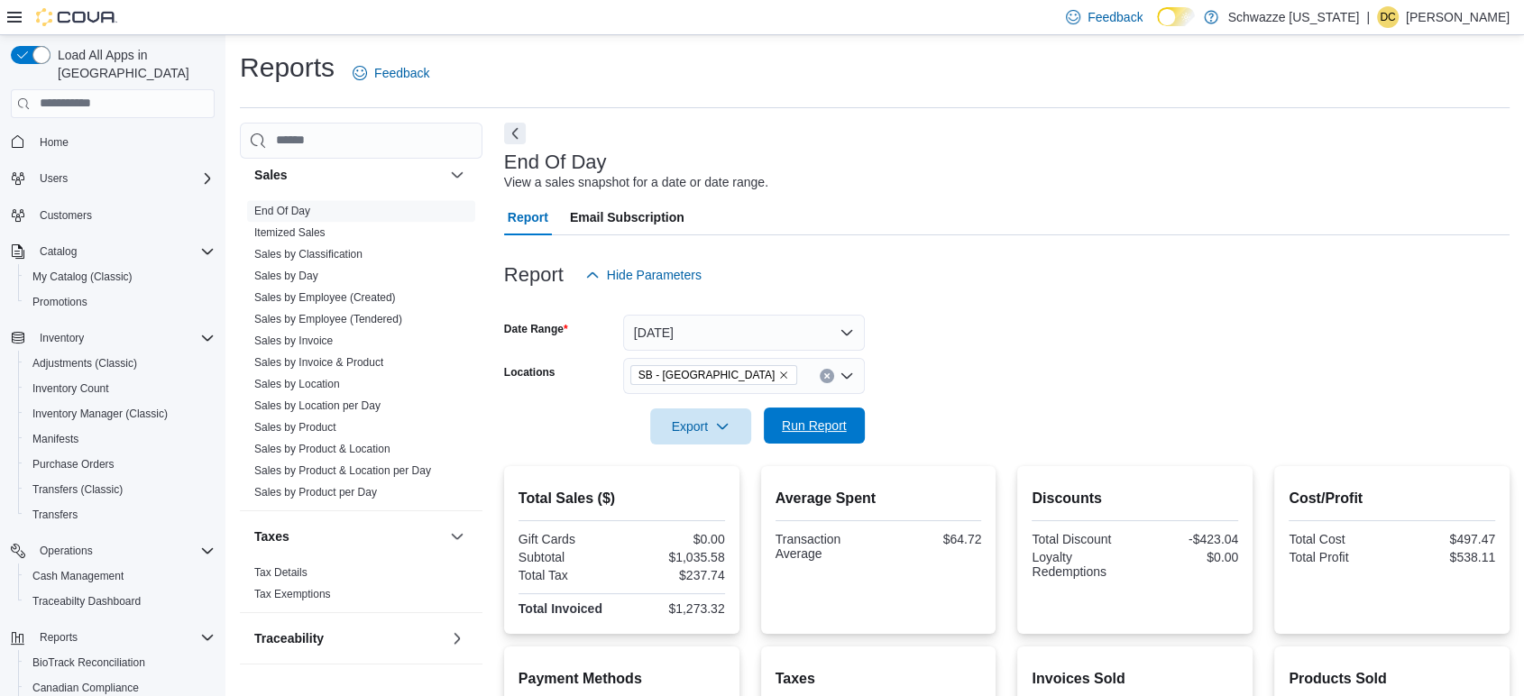
click at [821, 426] on span "Run Report" at bounding box center [814, 426] width 65 height 18
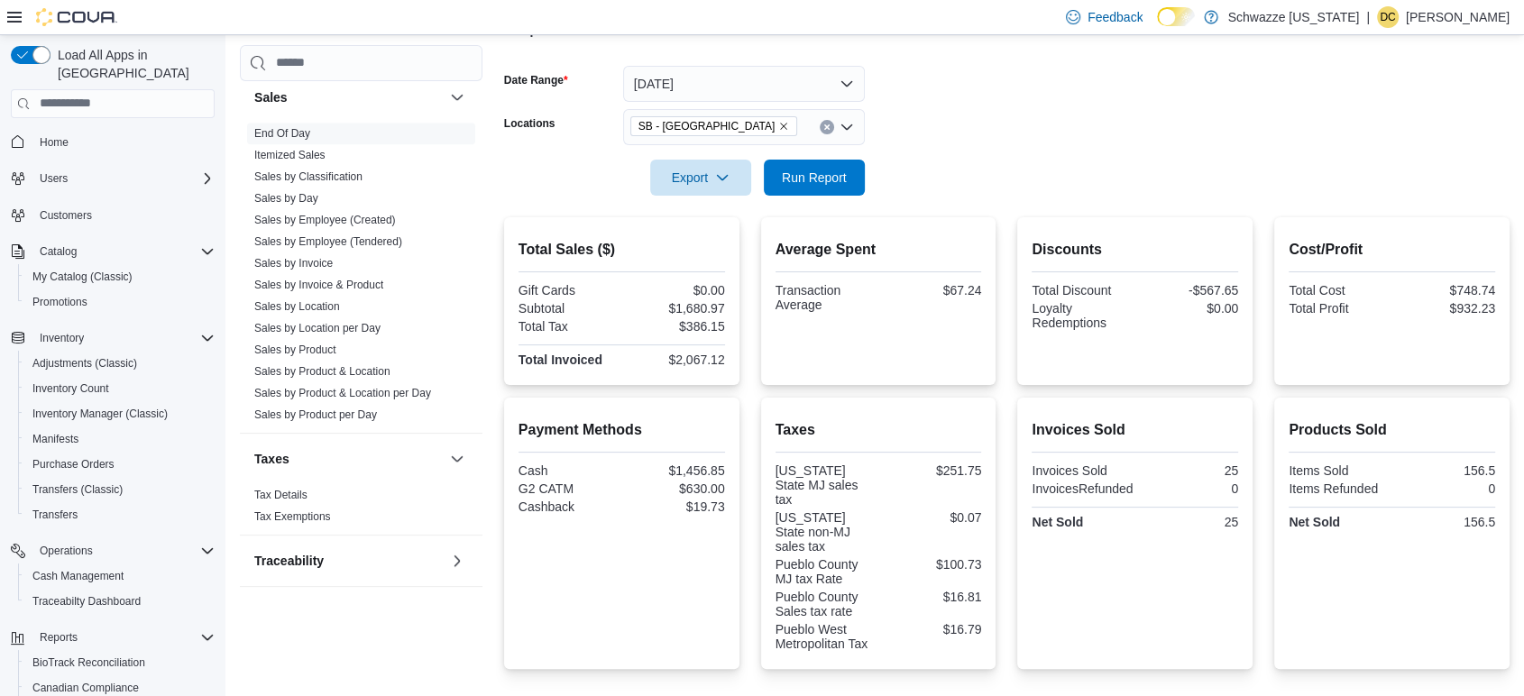
scroll to position [0, 0]
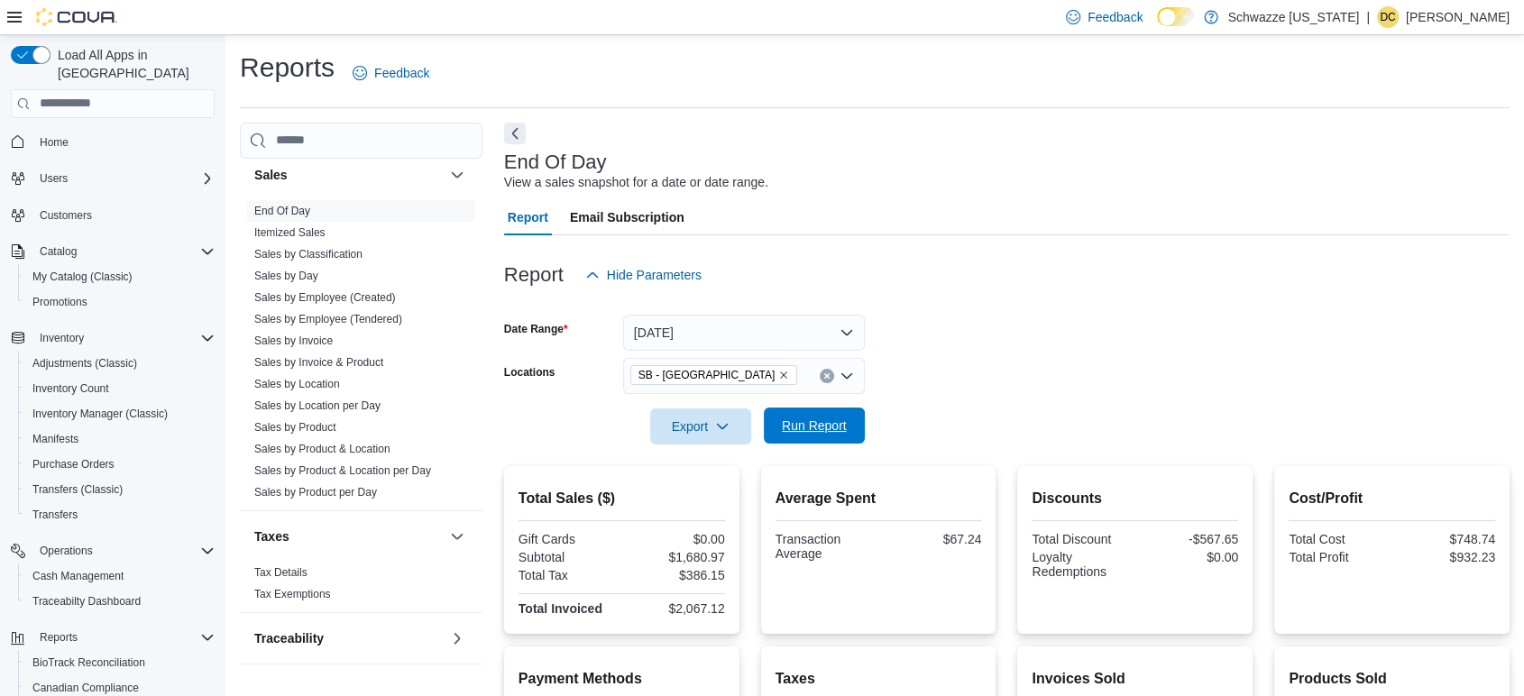
click at [844, 410] on span "Run Report" at bounding box center [814, 426] width 79 height 36
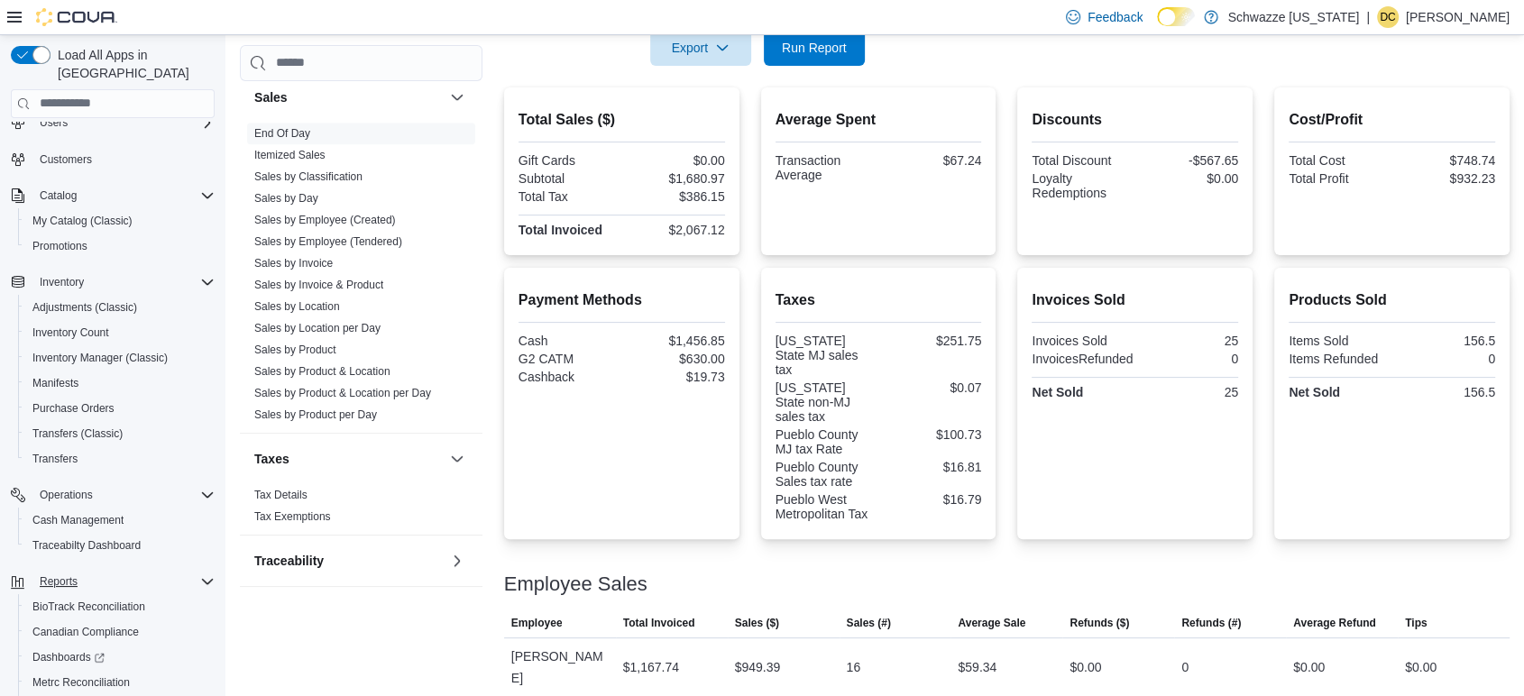
scroll to position [144, 0]
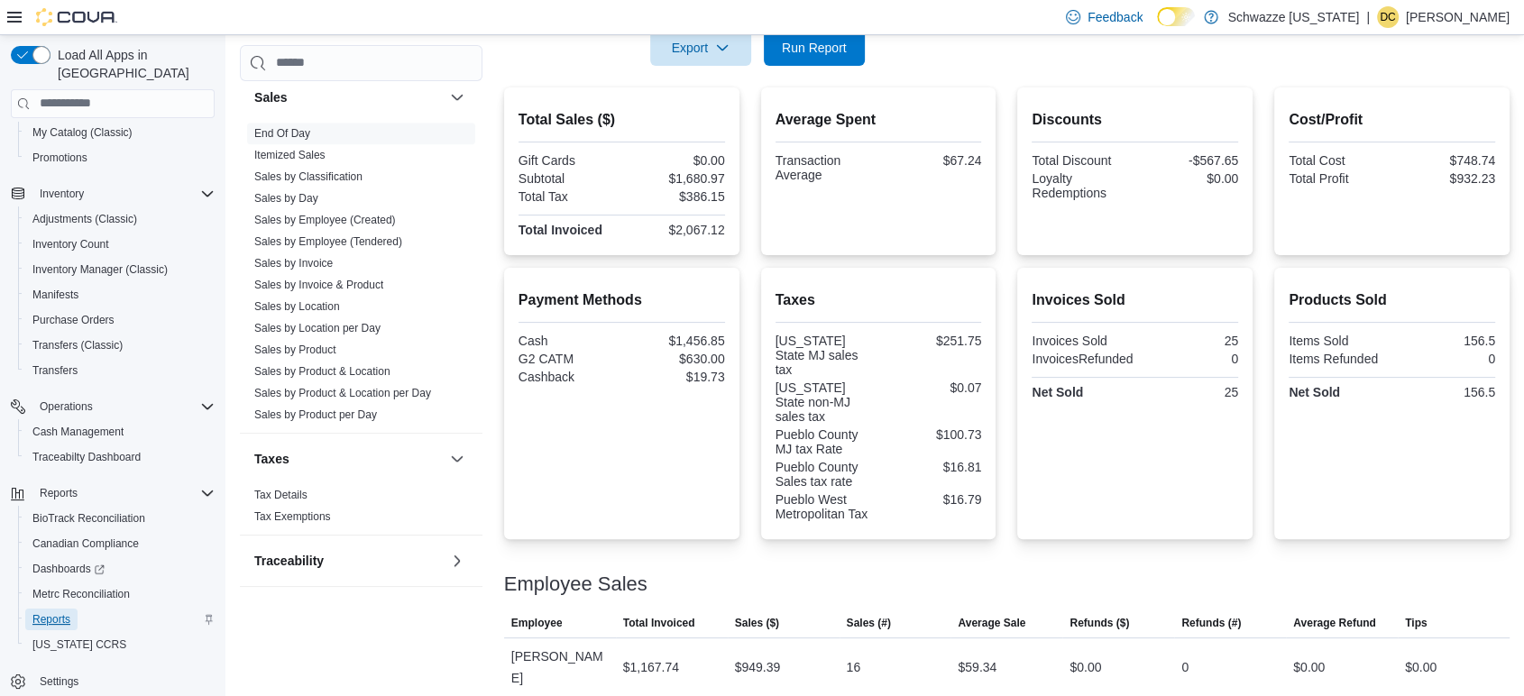
click at [69, 612] on span "Reports" at bounding box center [51, 619] width 38 height 14
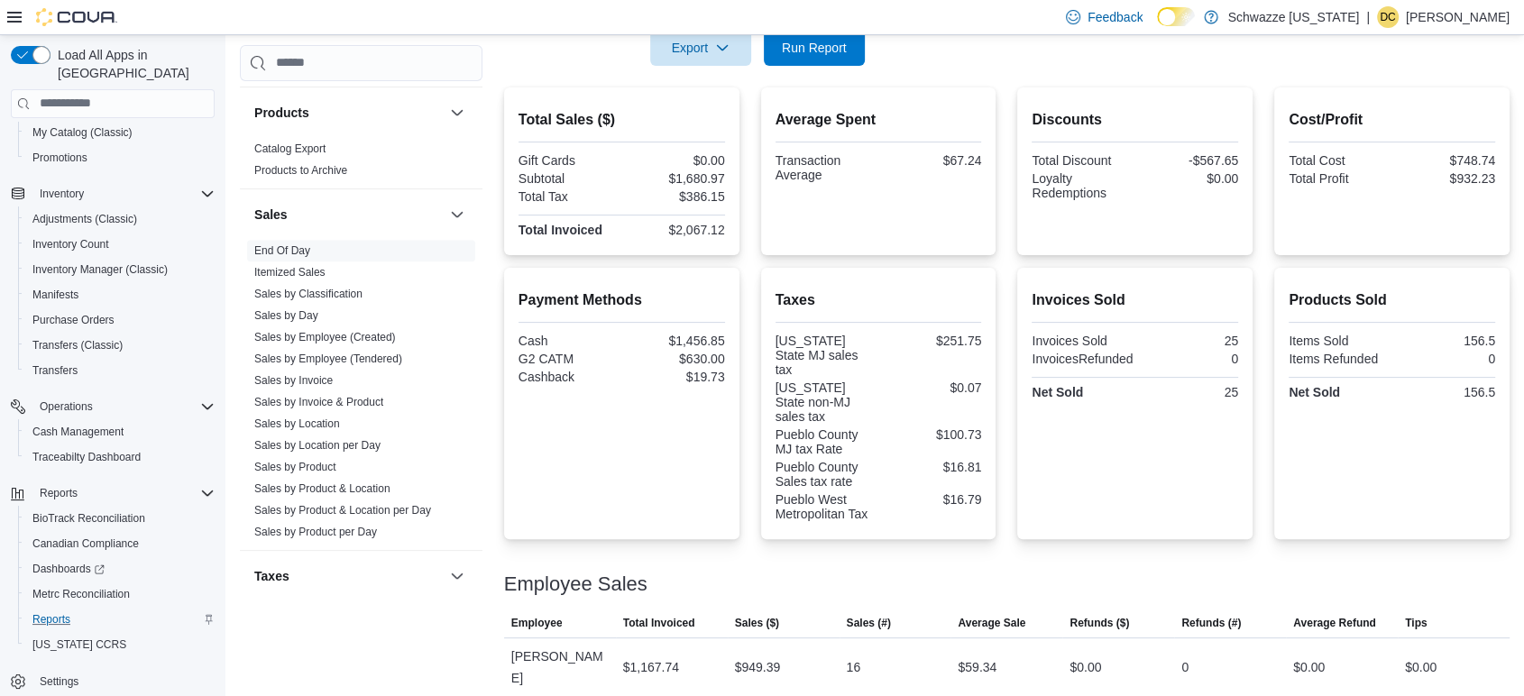
scroll to position [1266, 0]
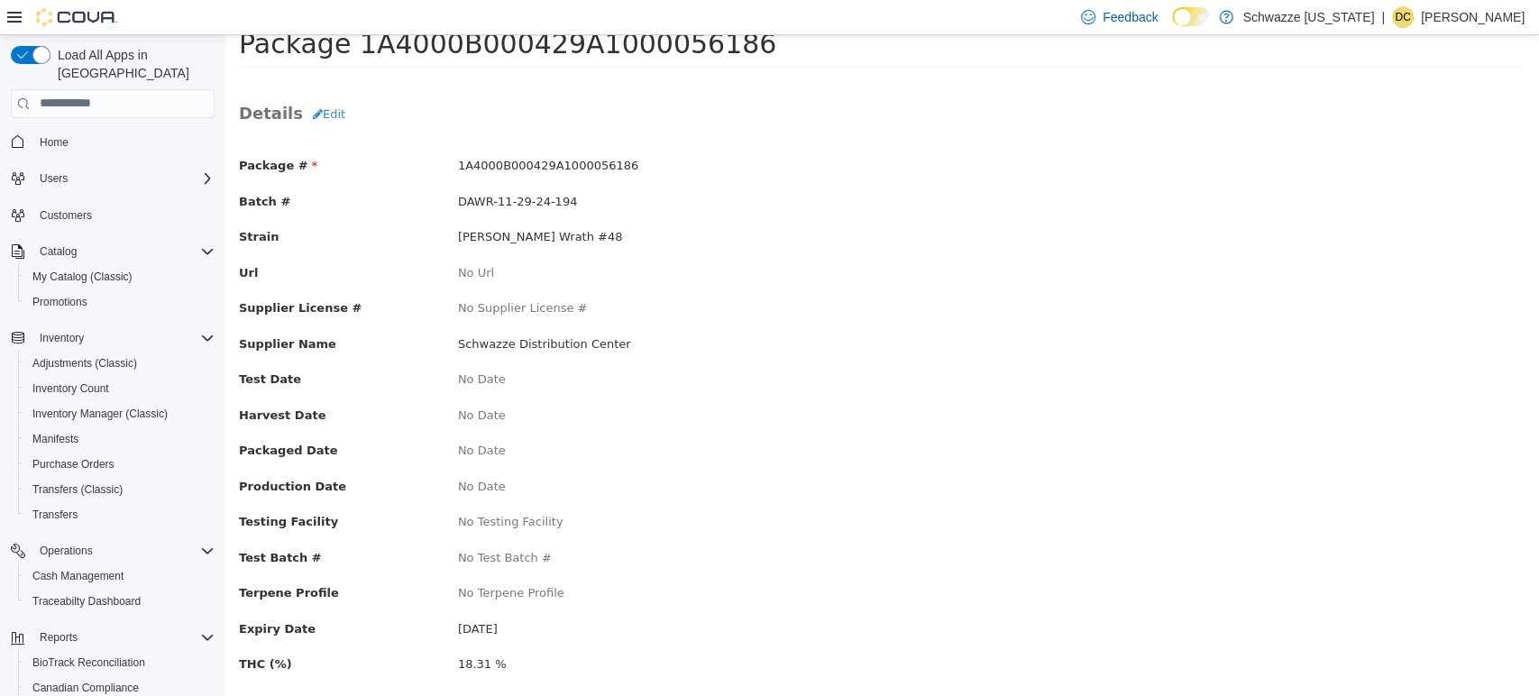
scroll to position [79, 0]
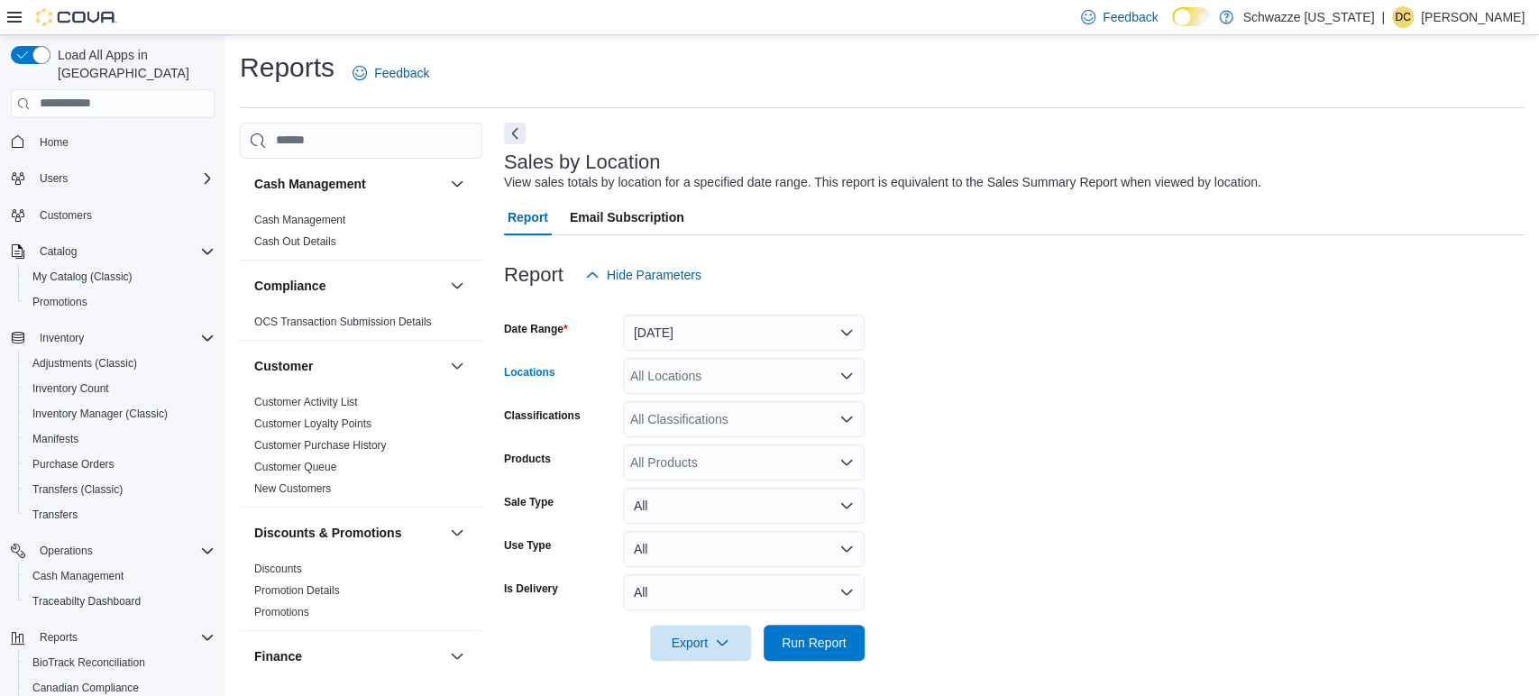
click at [681, 367] on div "All Locations" at bounding box center [744, 376] width 242 height 36
type input "***"
click at [714, 412] on span "SB - [GEOGRAPHIC_DATA]" at bounding box center [760, 407] width 160 height 18
click at [790, 642] on span "Run Report" at bounding box center [814, 642] width 65 height 18
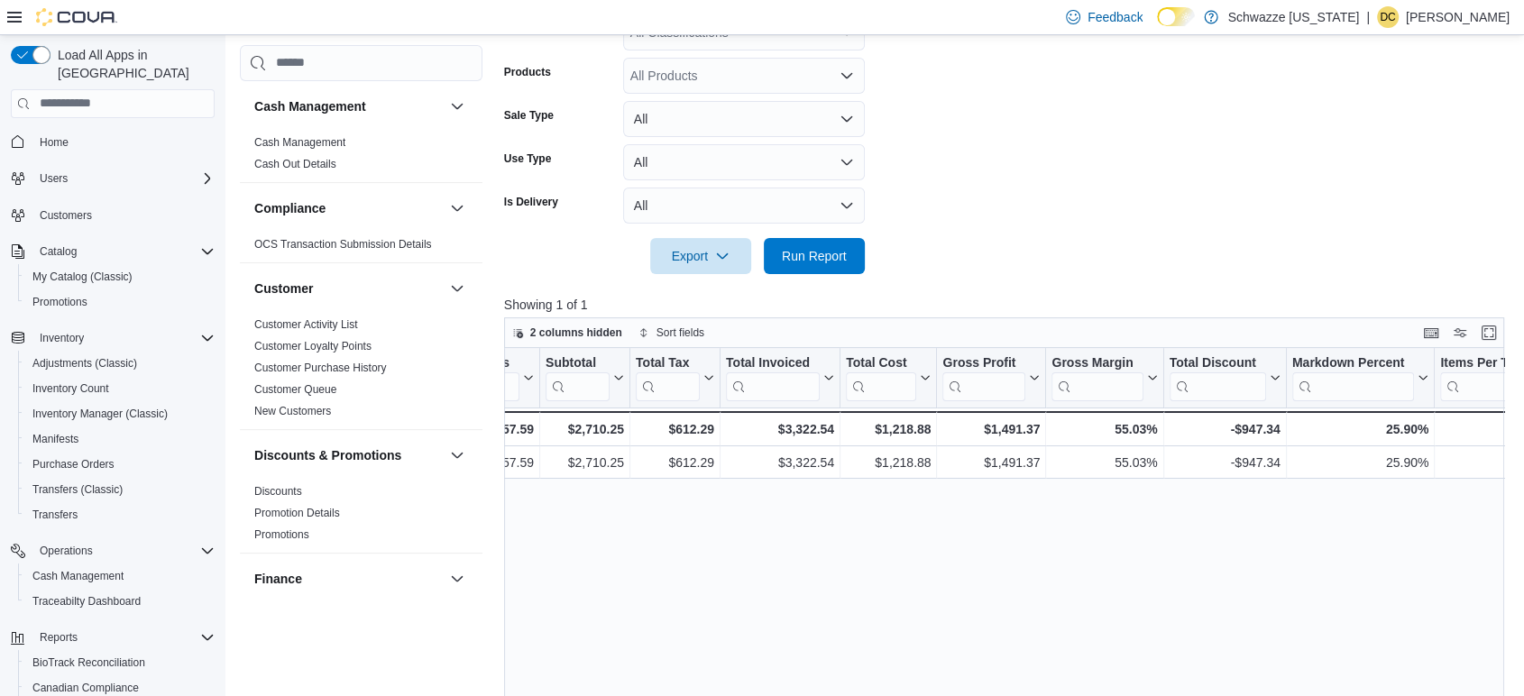
scroll to position [378, 0]
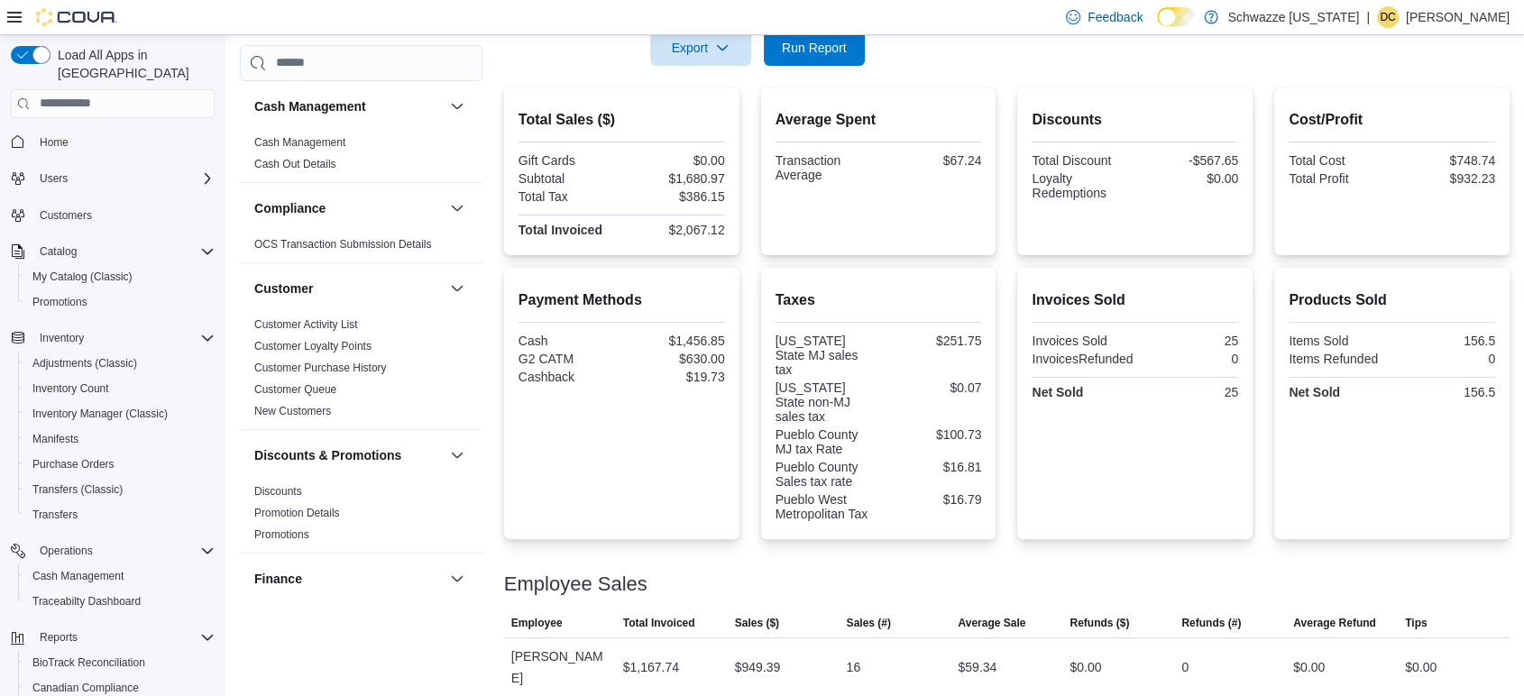
scroll to position [1266, 0]
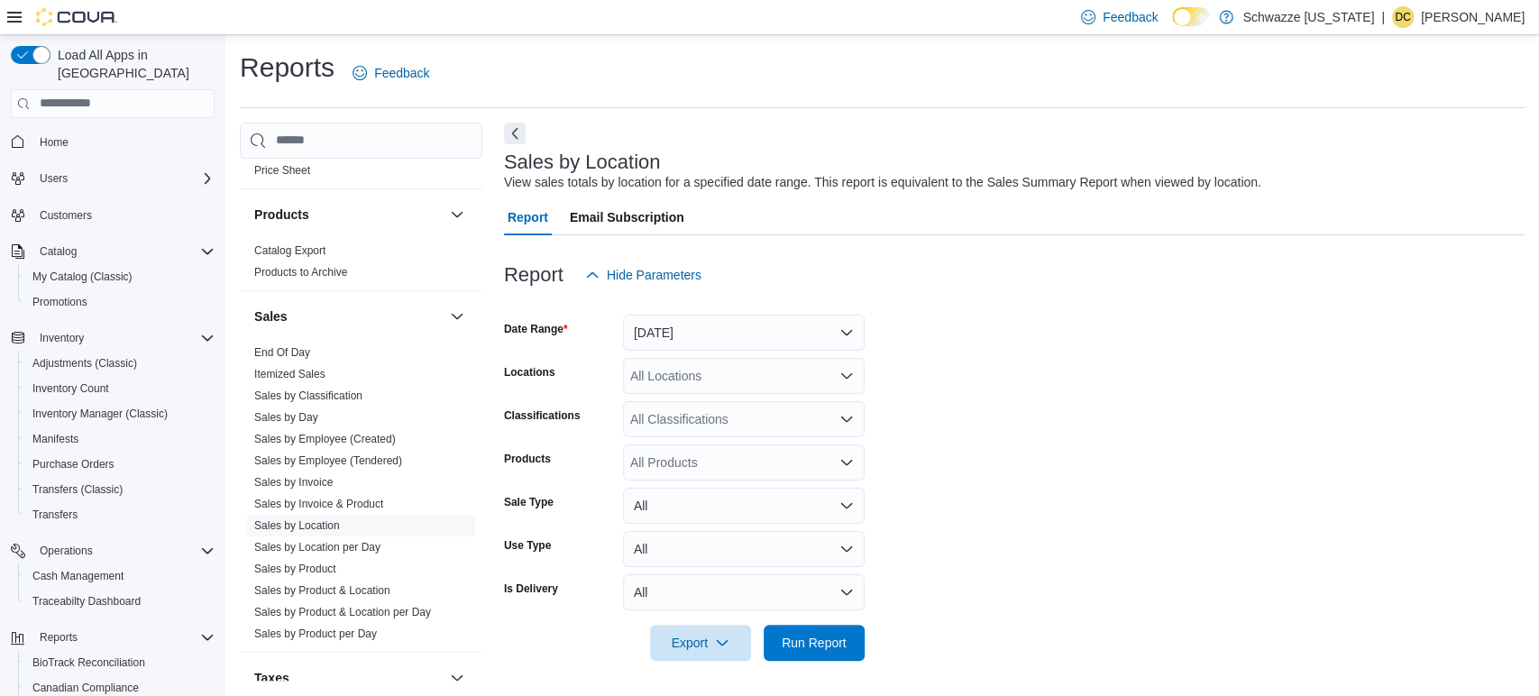
scroll to position [1266, 0]
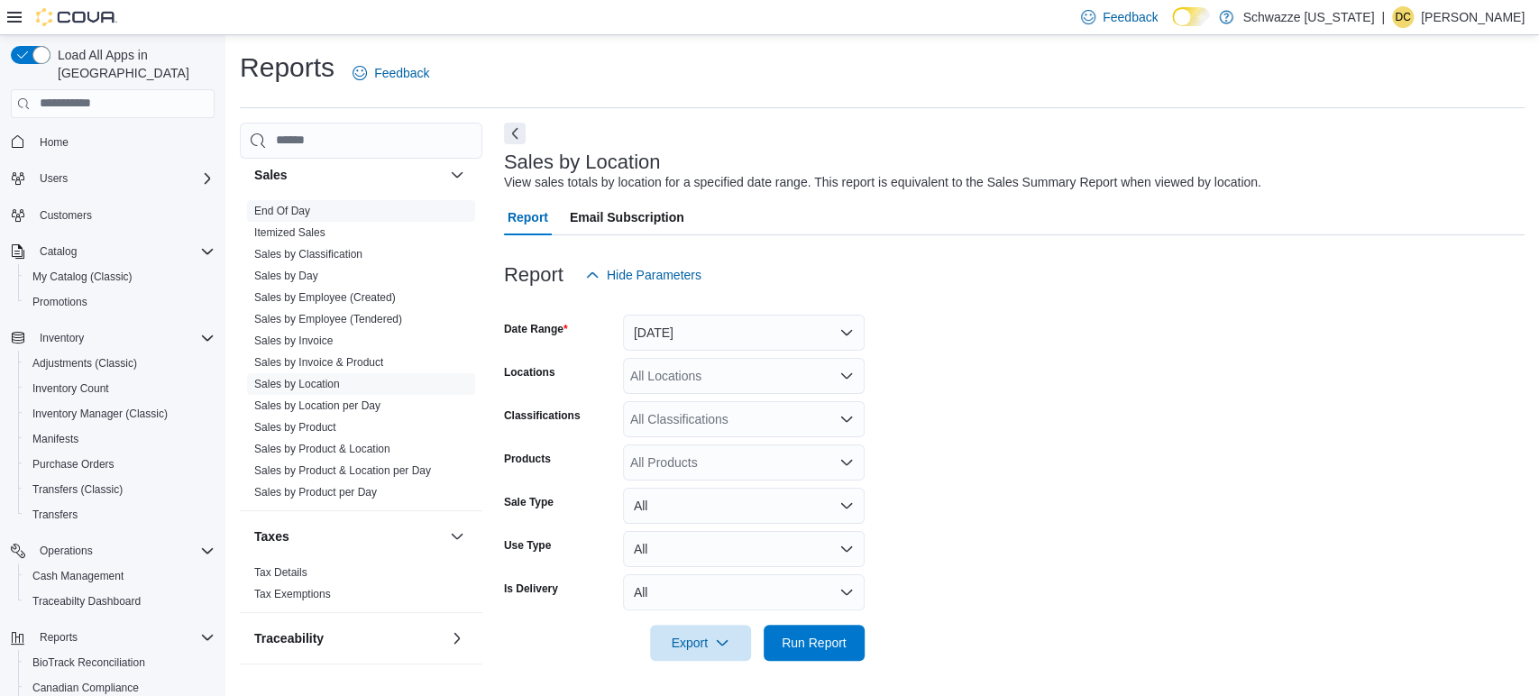
click at [289, 205] on link "End Of Day" at bounding box center [282, 211] width 56 height 13
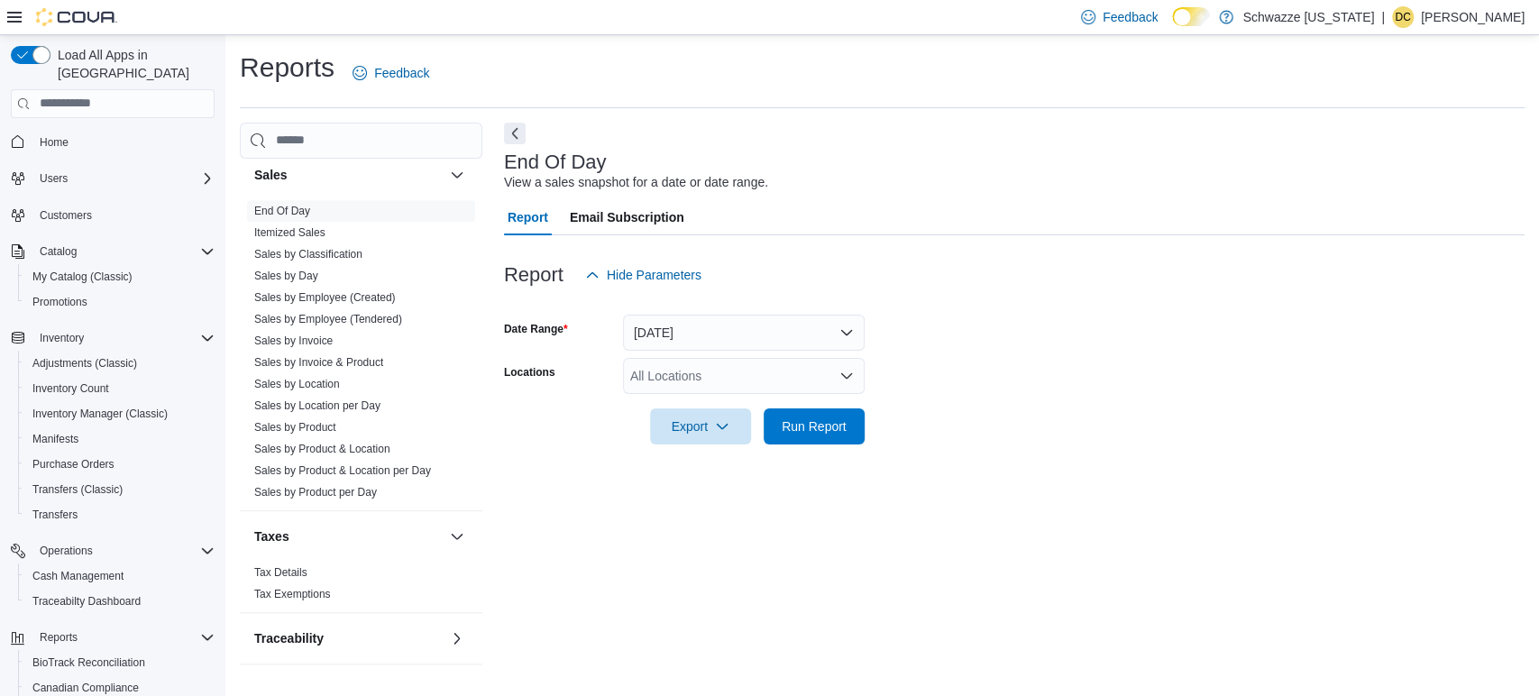
click at [784, 369] on div "All Locations" at bounding box center [744, 376] width 242 height 36
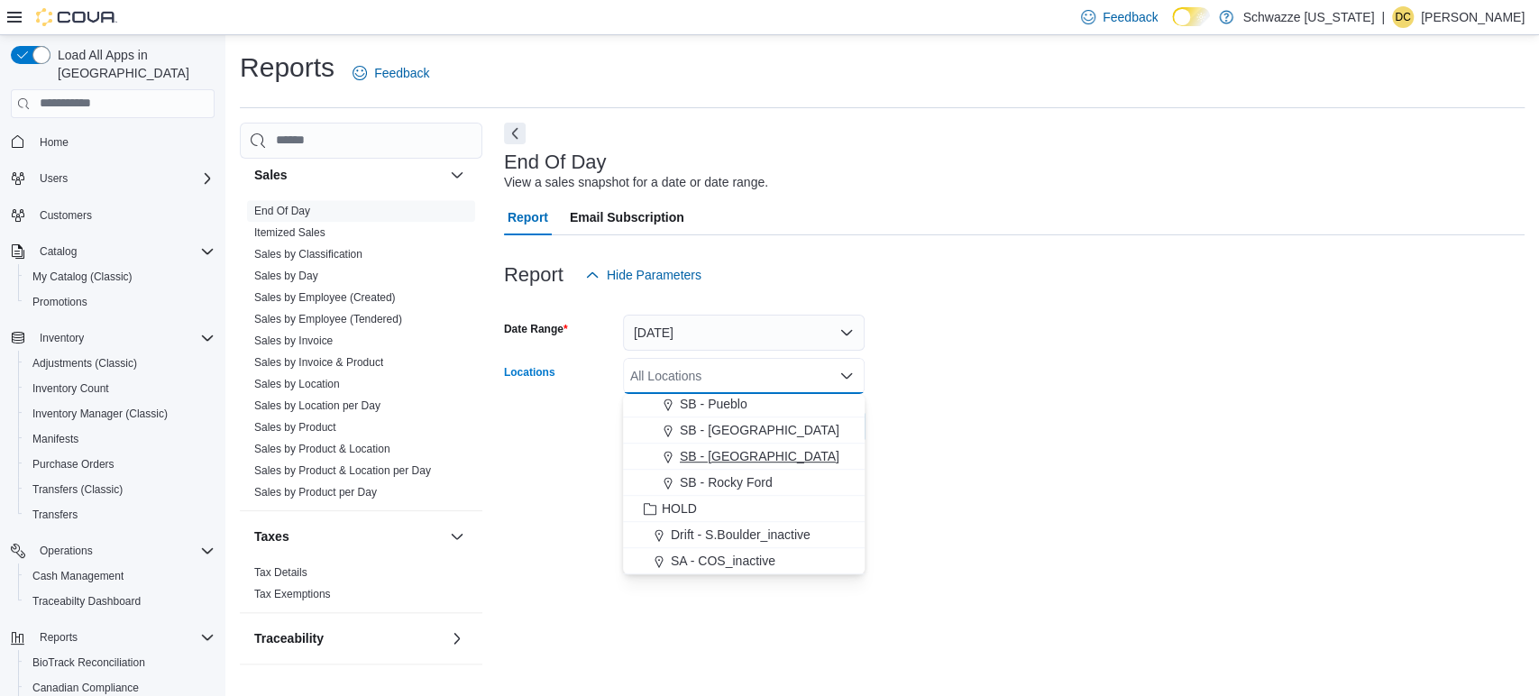
click at [729, 461] on span "SB - [GEOGRAPHIC_DATA]" at bounding box center [760, 456] width 160 height 18
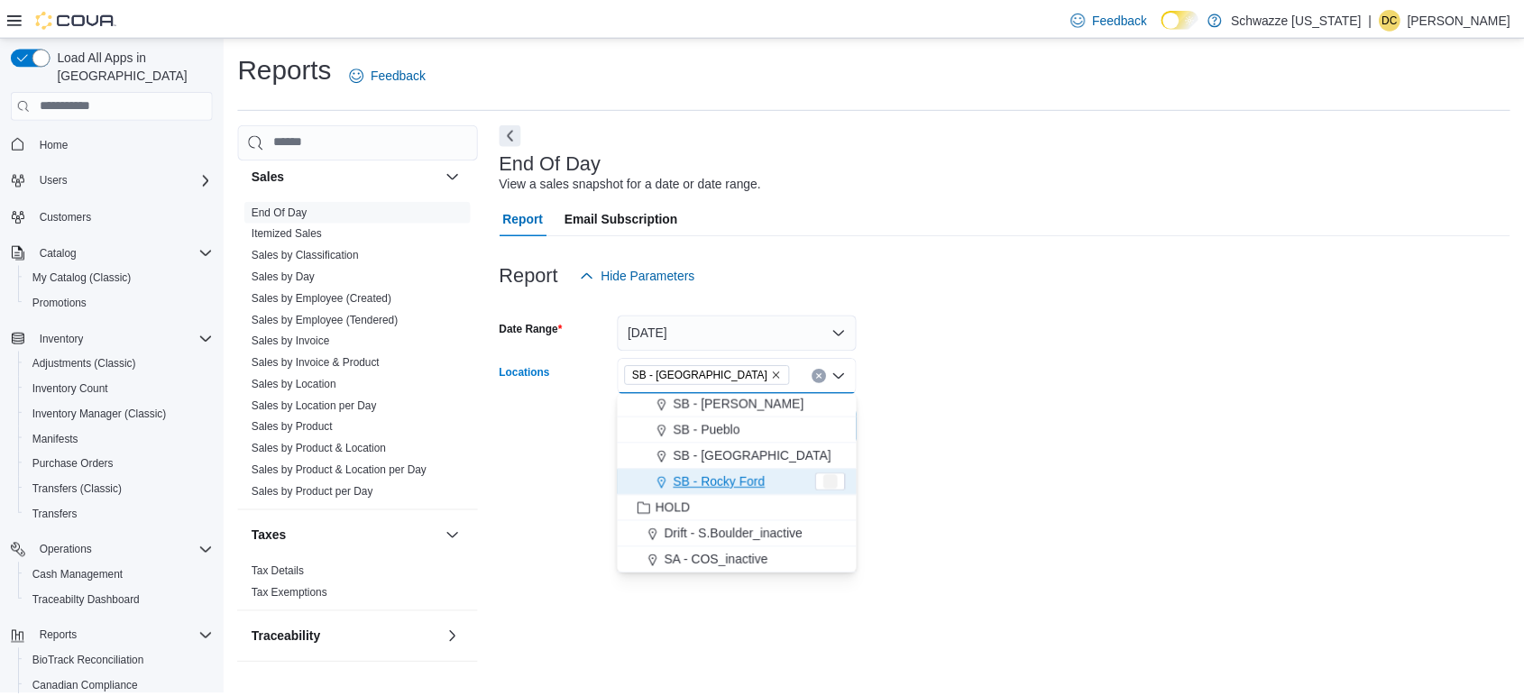
scroll to position [839, 0]
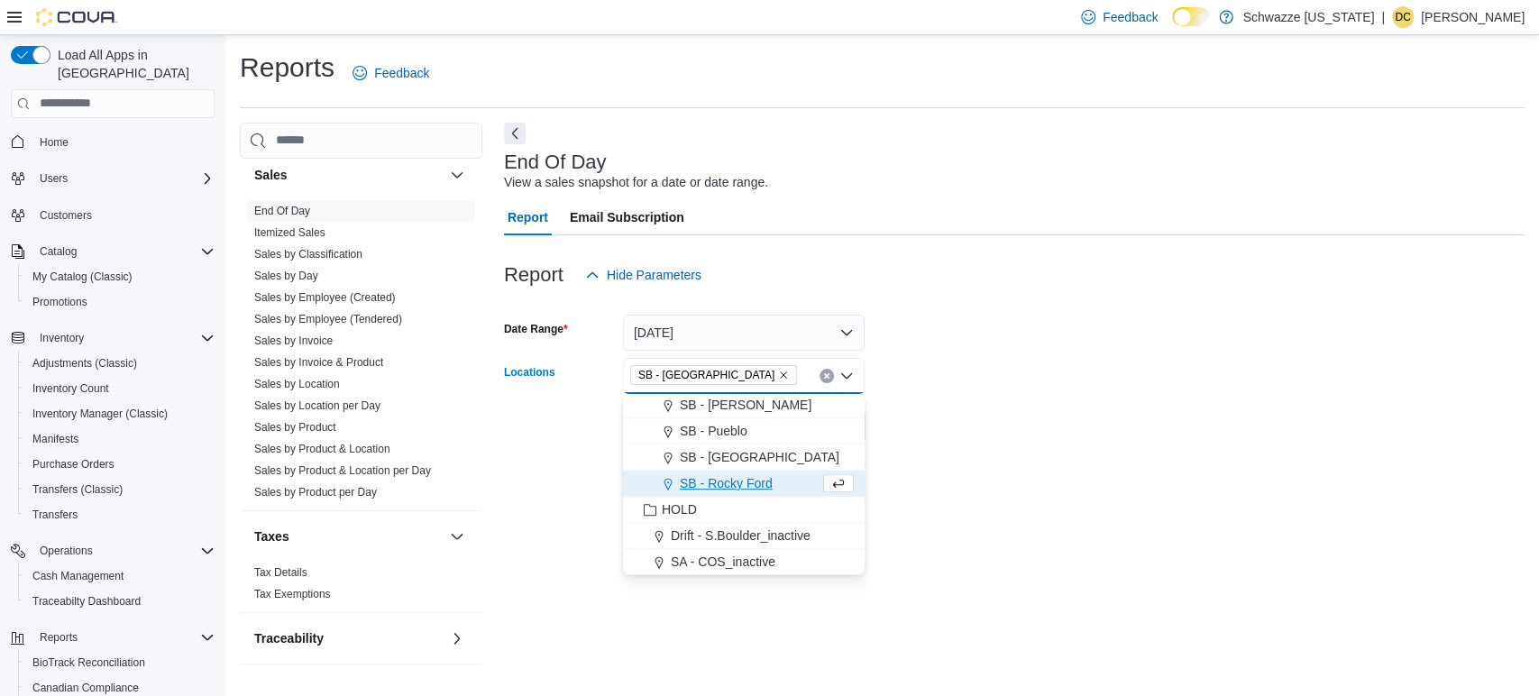
click at [882, 445] on div at bounding box center [1014, 456] width 1021 height 22
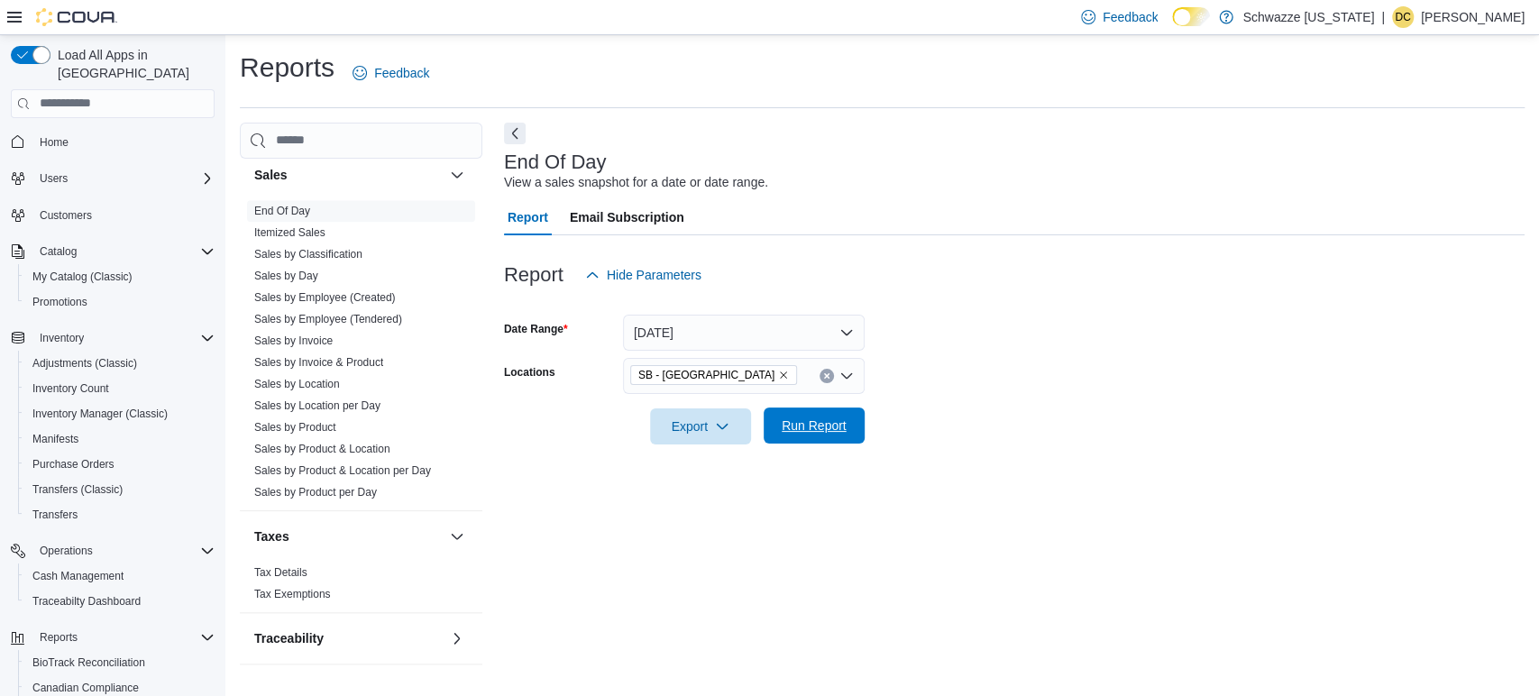
click at [845, 437] on span "Run Report" at bounding box center [814, 426] width 79 height 36
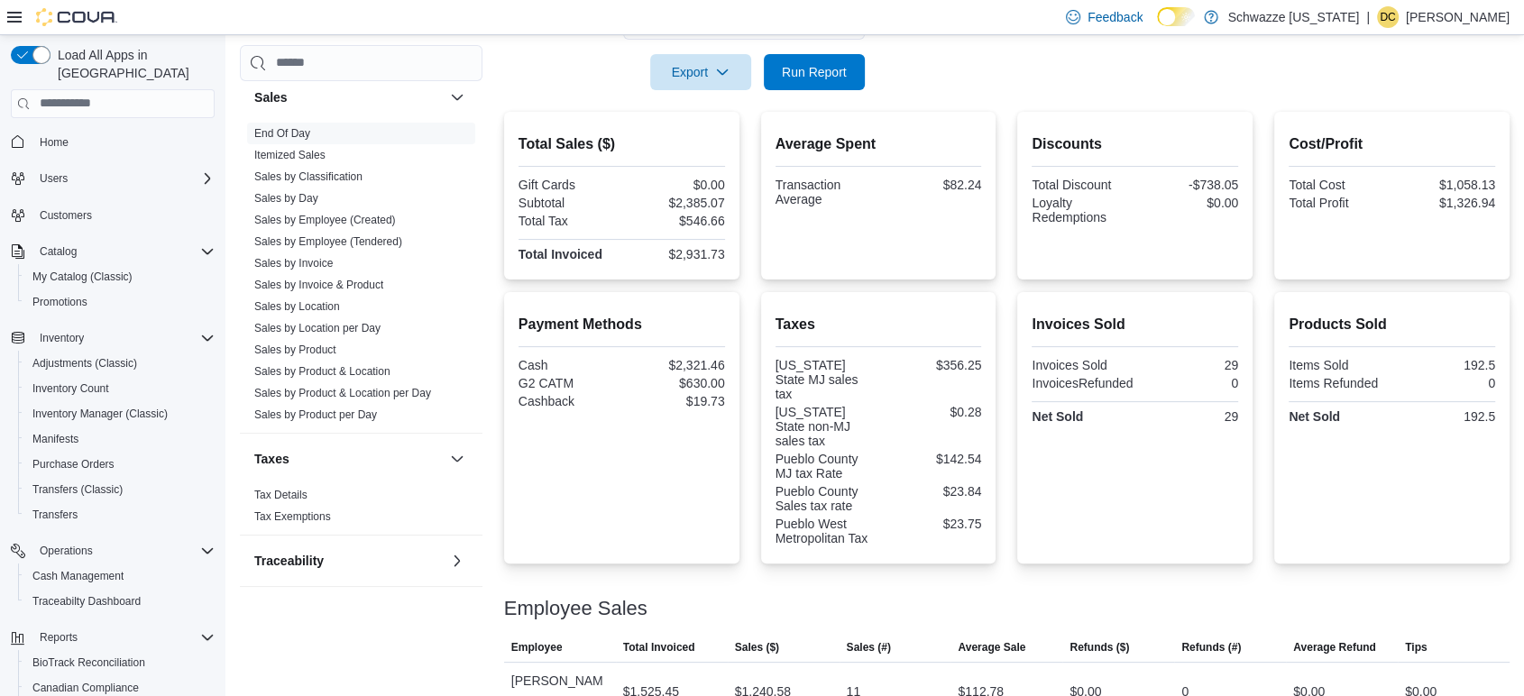
scroll to position [379, 0]
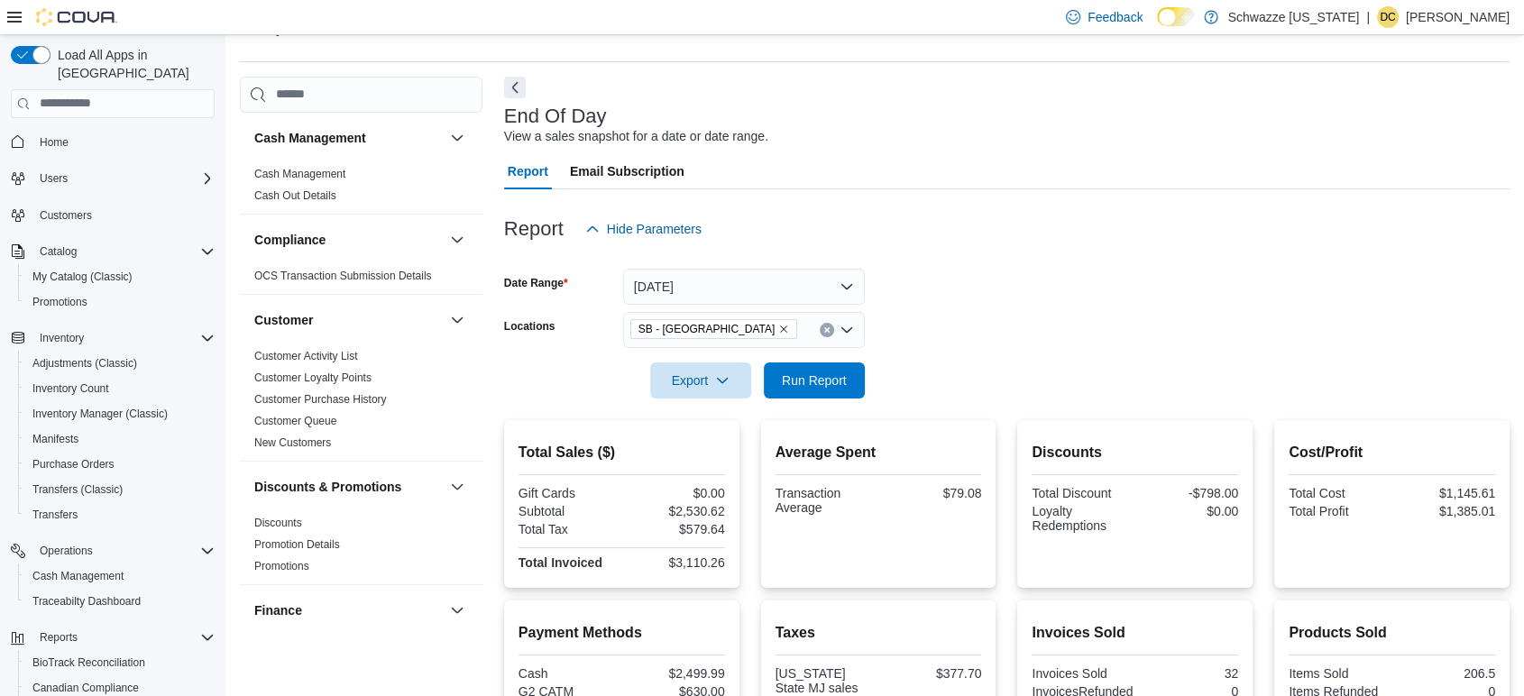
scroll to position [379, 0]
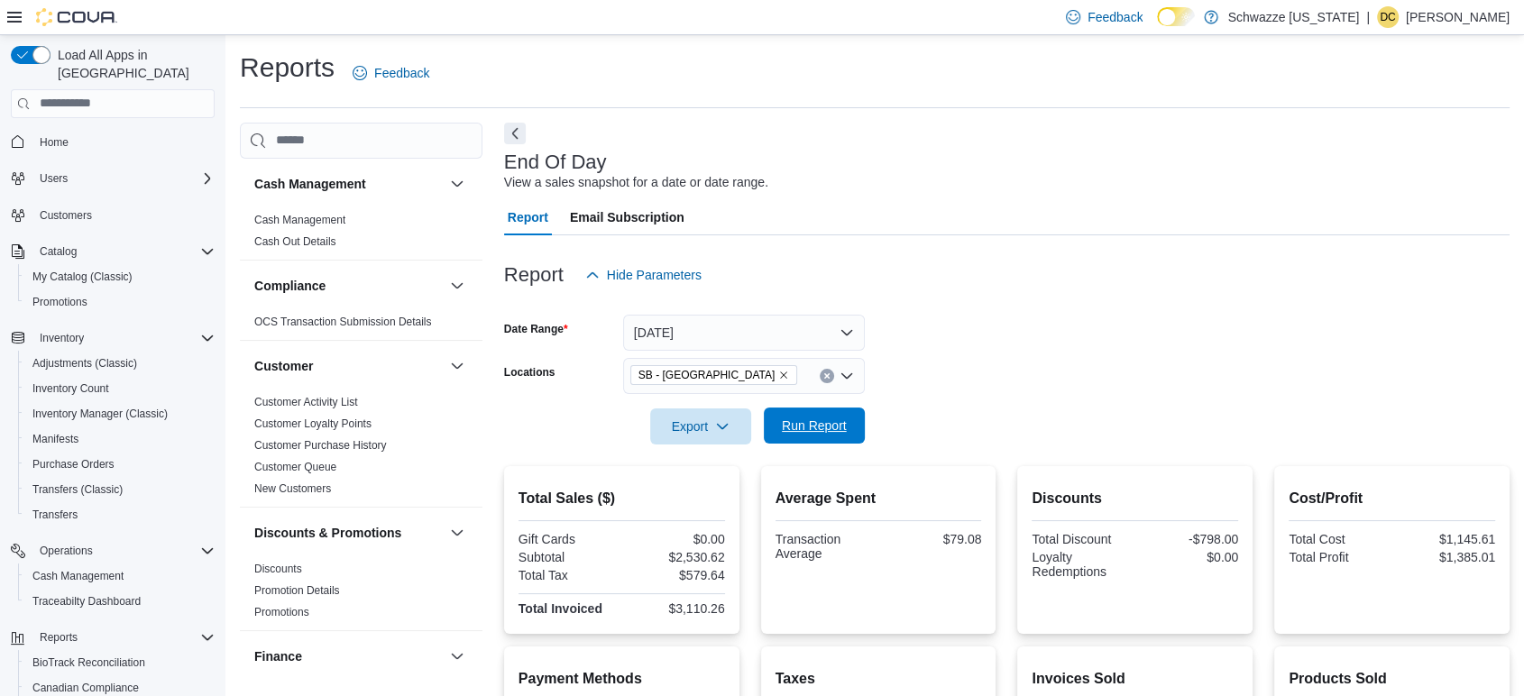
click at [830, 429] on span "Run Report" at bounding box center [814, 426] width 65 height 18
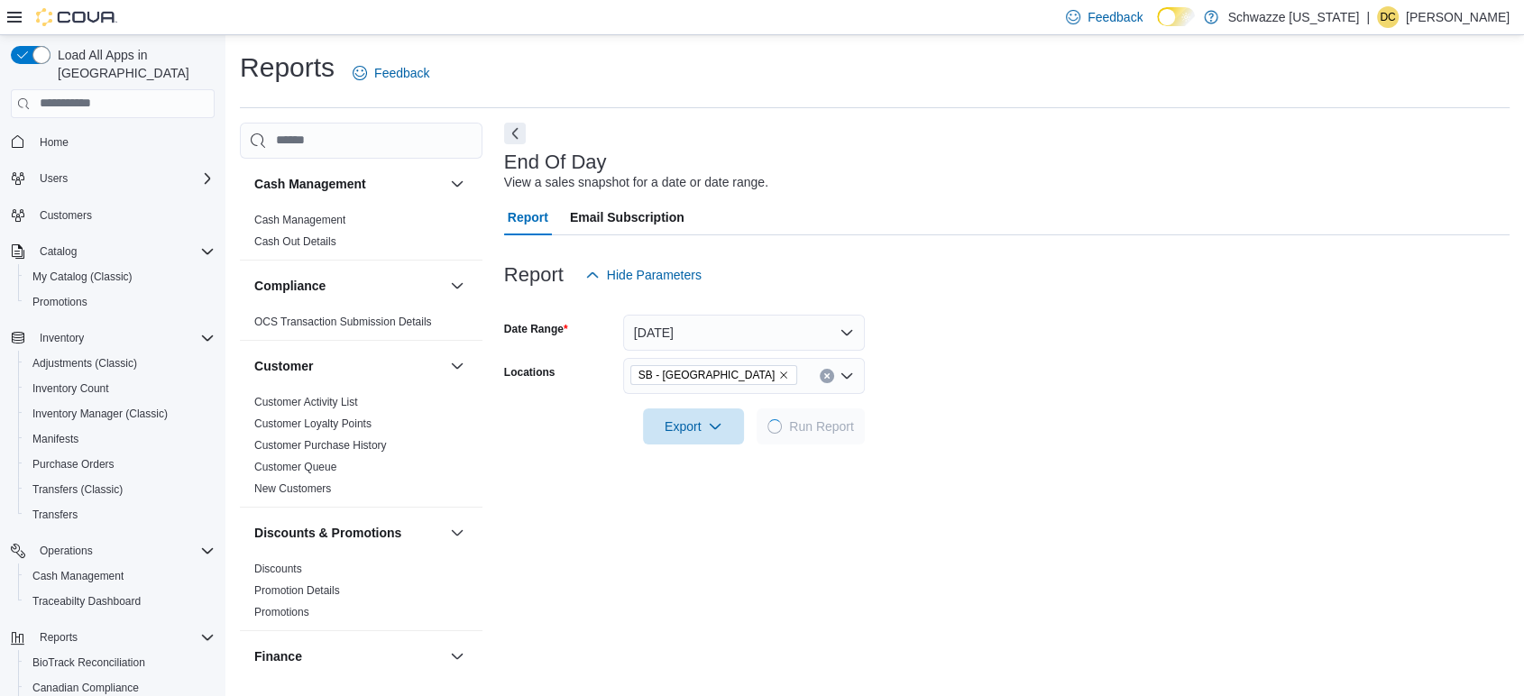
scroll to position [379, 0]
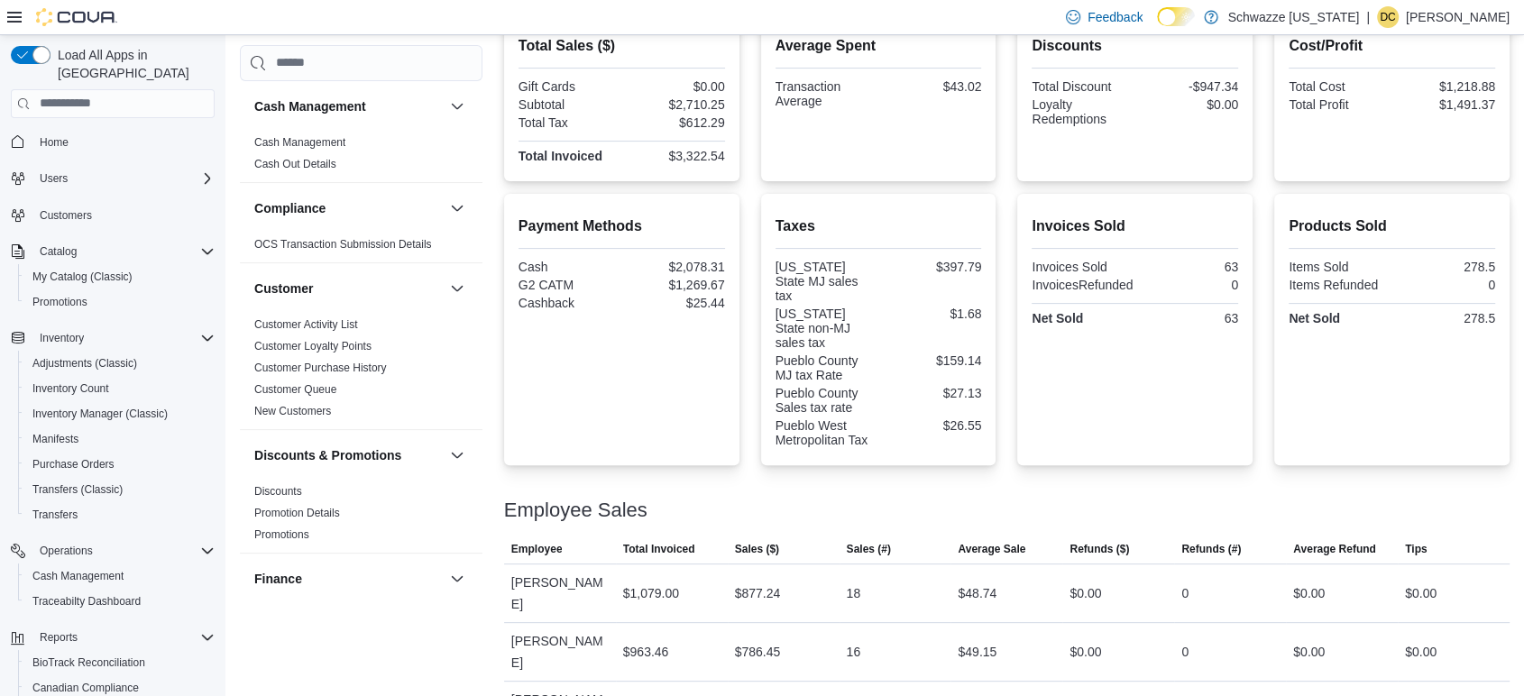
scroll to position [902, 0]
